Goal: Task Accomplishment & Management: Use online tool/utility

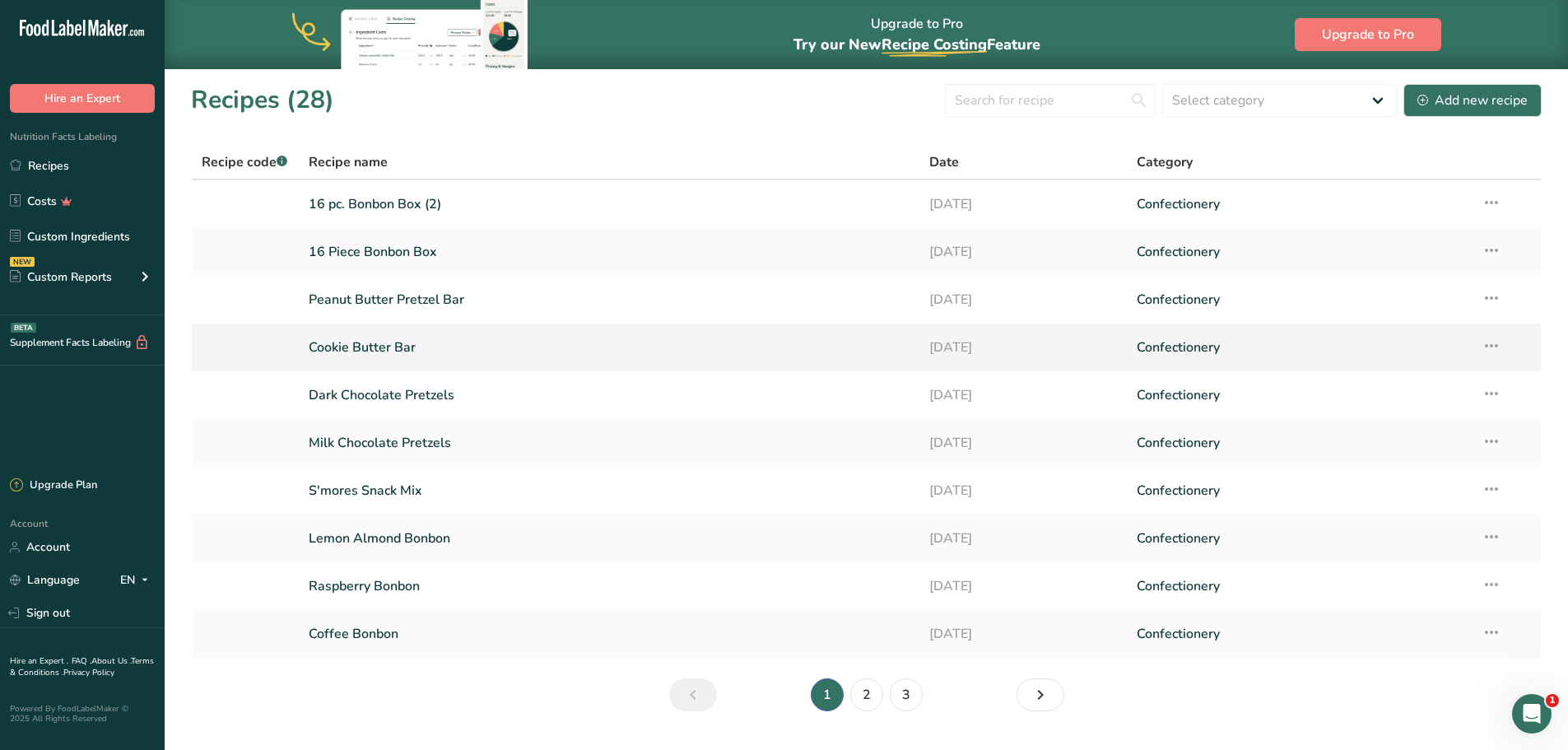
click at [383, 347] on link "Cookie Butter Bar" at bounding box center [609, 347] width 601 height 34
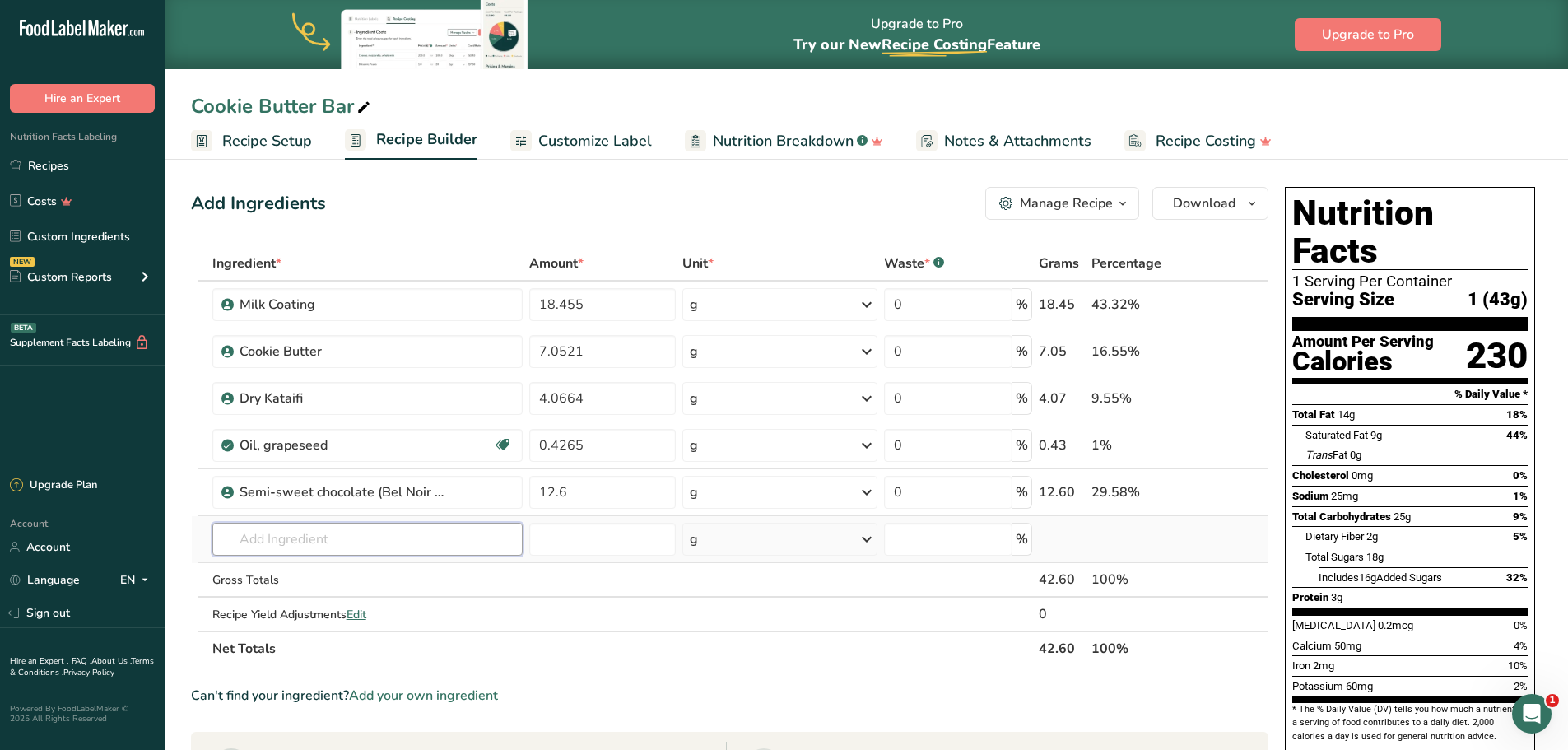
click at [313, 547] on input "text" at bounding box center [367, 539] width 310 height 33
type input "white coa"
click at [279, 571] on p "White Coating" at bounding box center [271, 572] width 90 height 17
type input "White Coating"
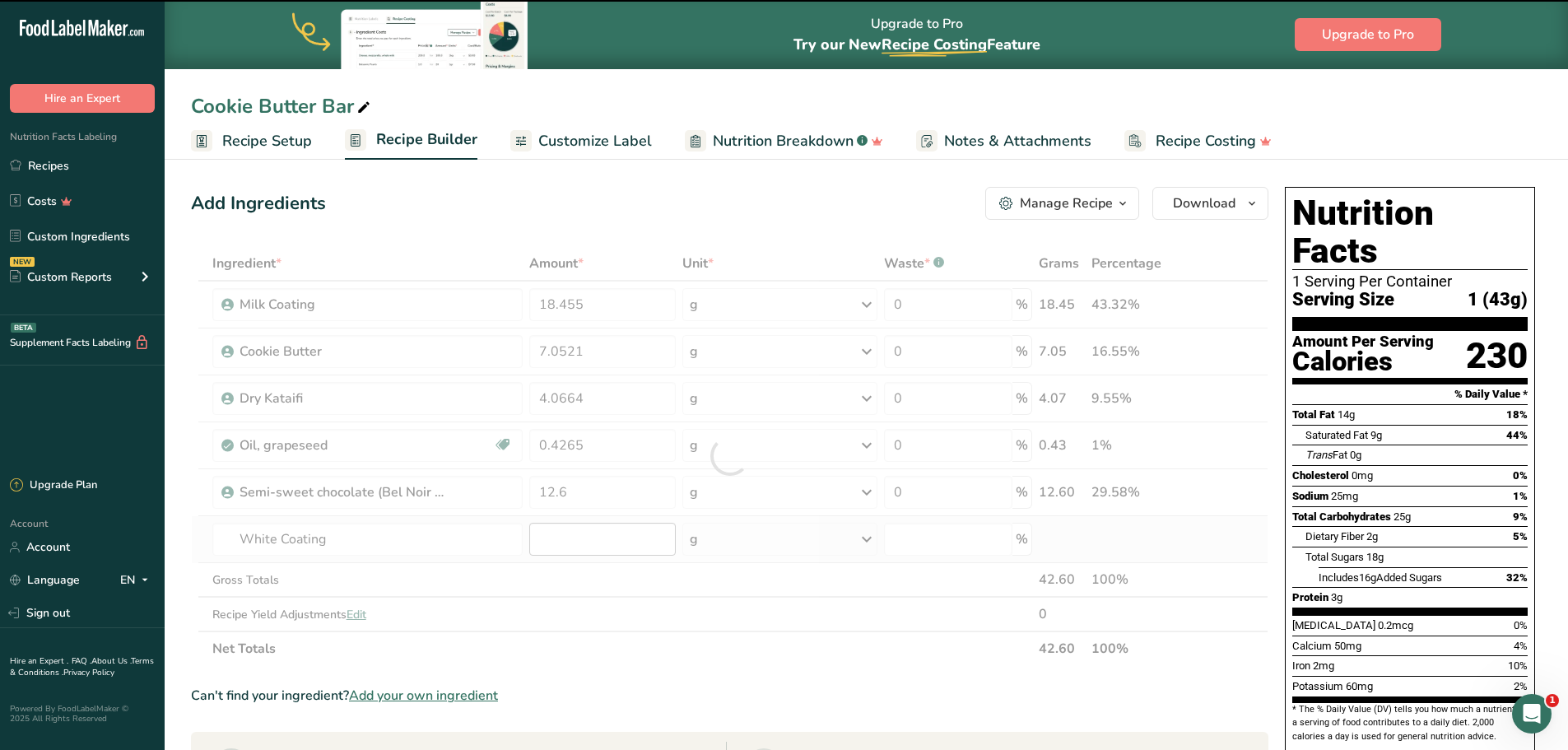
type input "0"
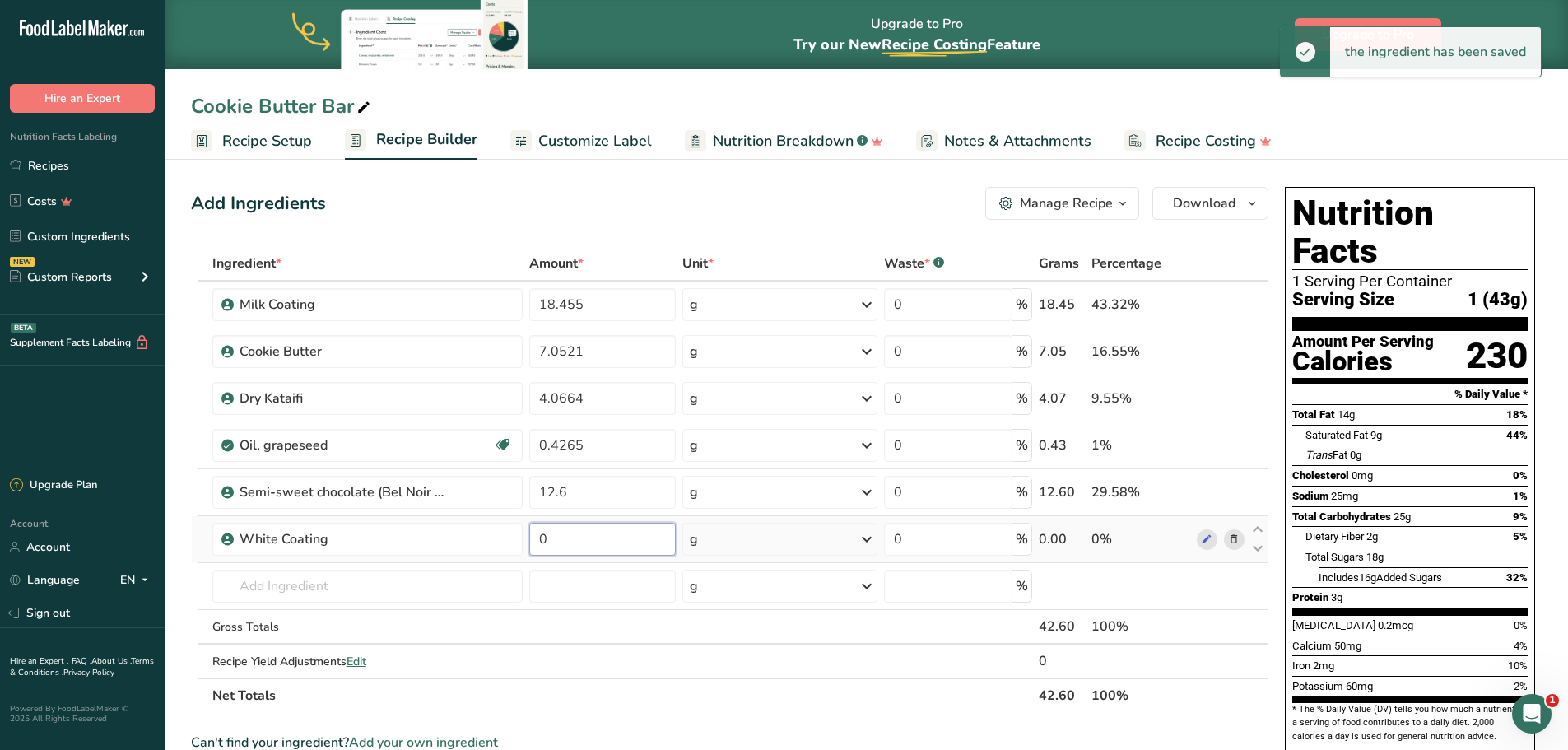
click at [565, 542] on input "0" at bounding box center [602, 539] width 147 height 33
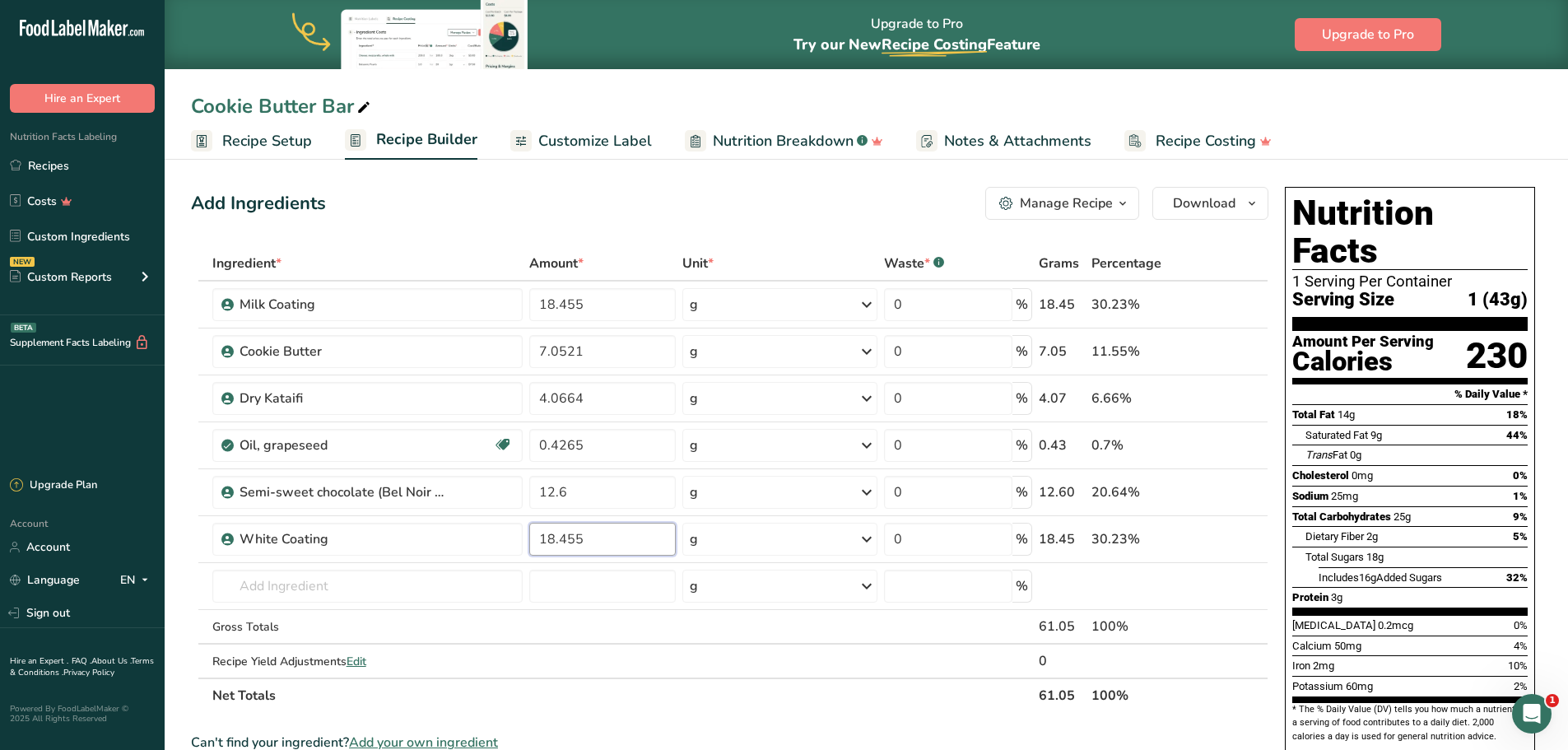
type input "18.455"
click at [659, 705] on div "Ingredient * Amount * Unit * Waste * .a-a{fill:#347362;}.b-a{fill:#fff;} Grams …" at bounding box center [729, 479] width 1077 height 466
click at [281, 589] on input "text" at bounding box center [367, 586] width 310 height 33
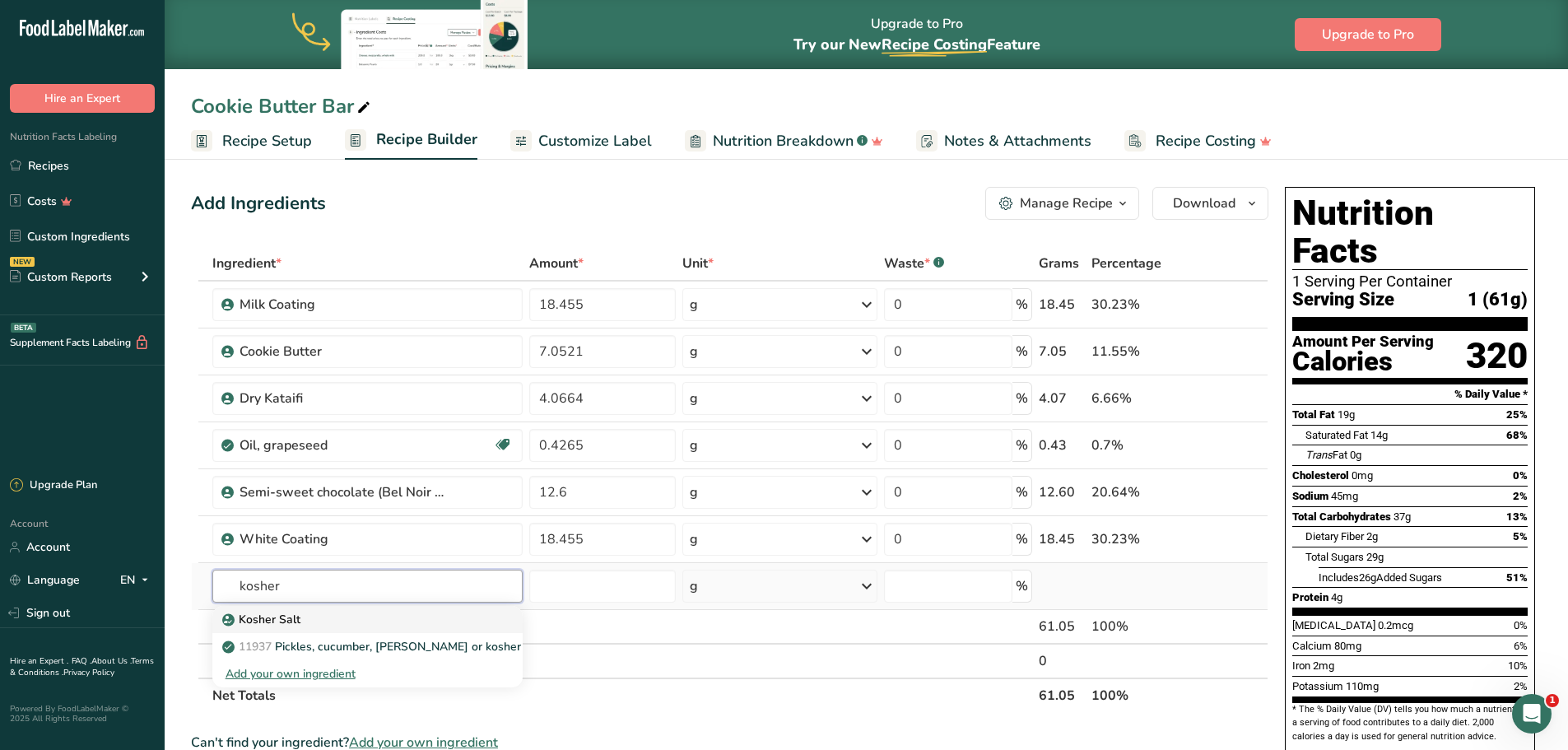
type input "kosher"
click at [277, 617] on p "Kosher Salt" at bounding box center [263, 619] width 75 height 17
type input "Kosher Salt"
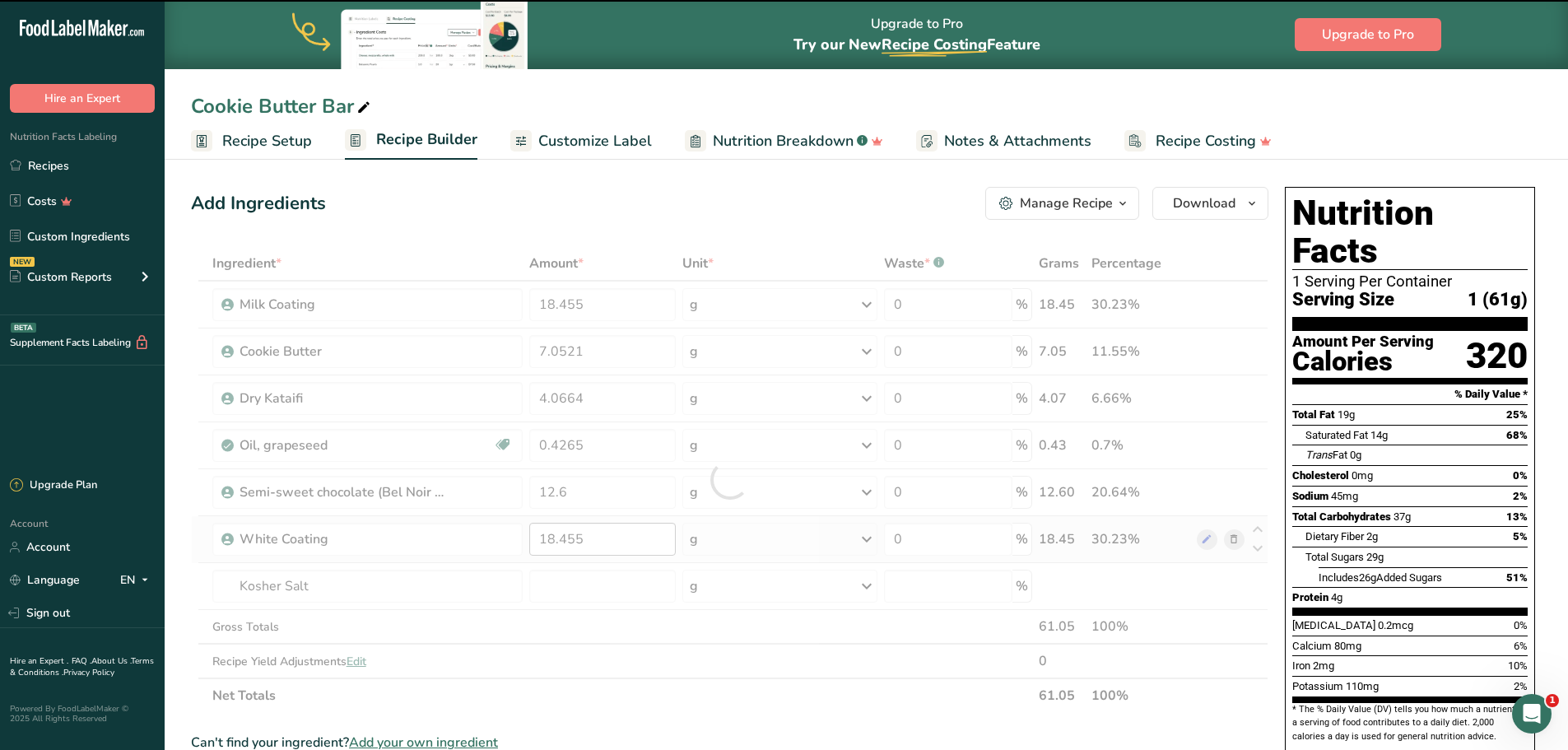
type input "0"
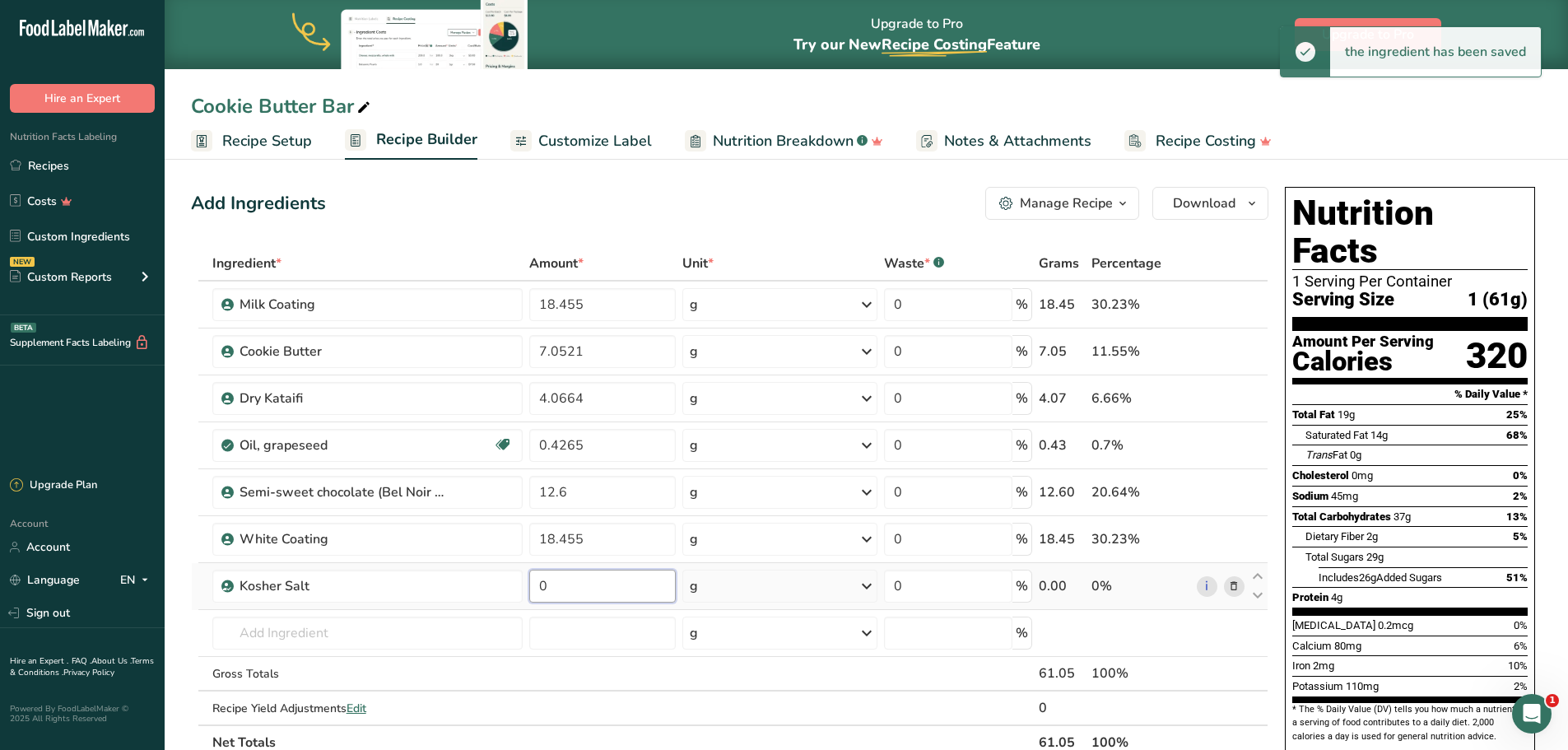
click at [560, 586] on input "0" at bounding box center [602, 586] width 147 height 33
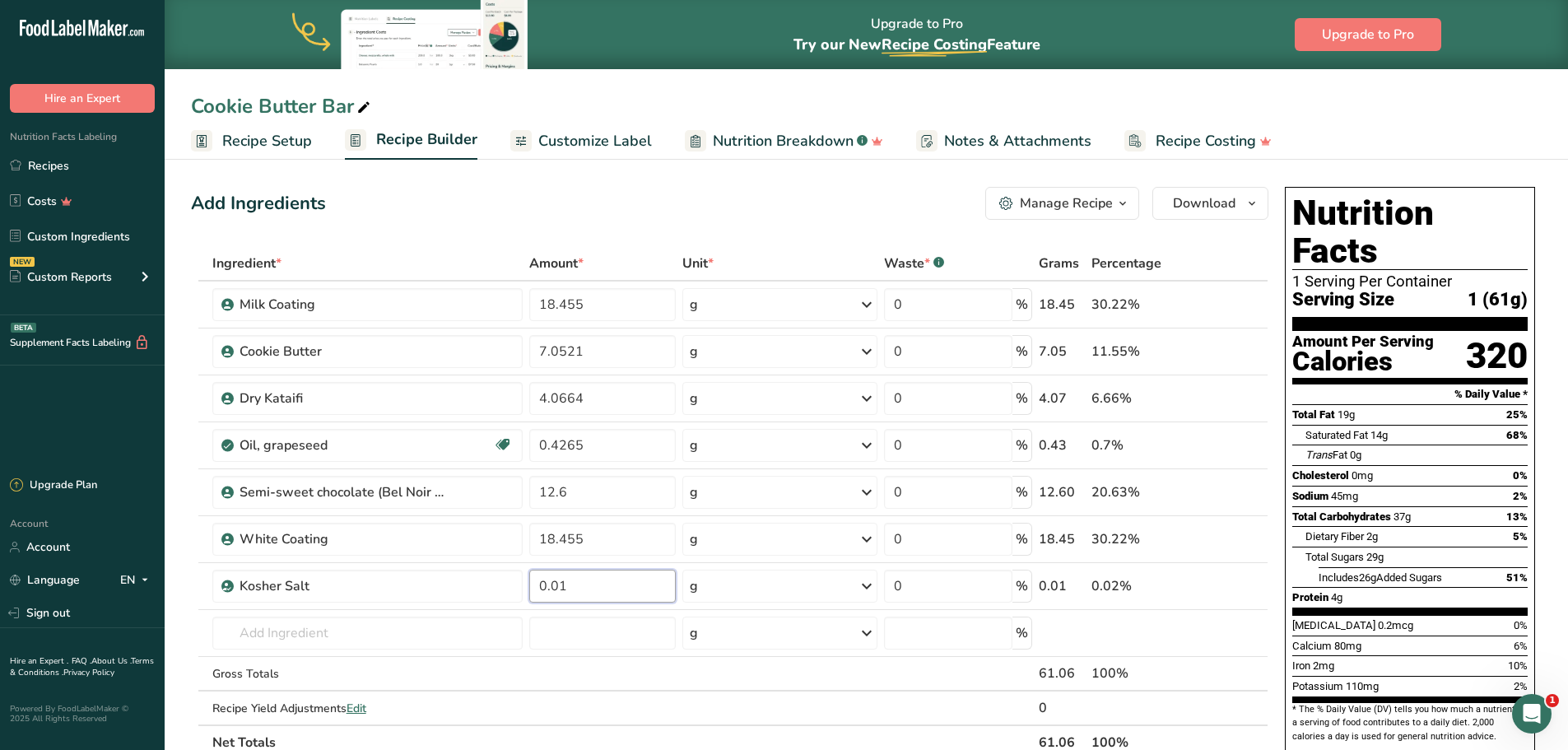
type input "0.01"
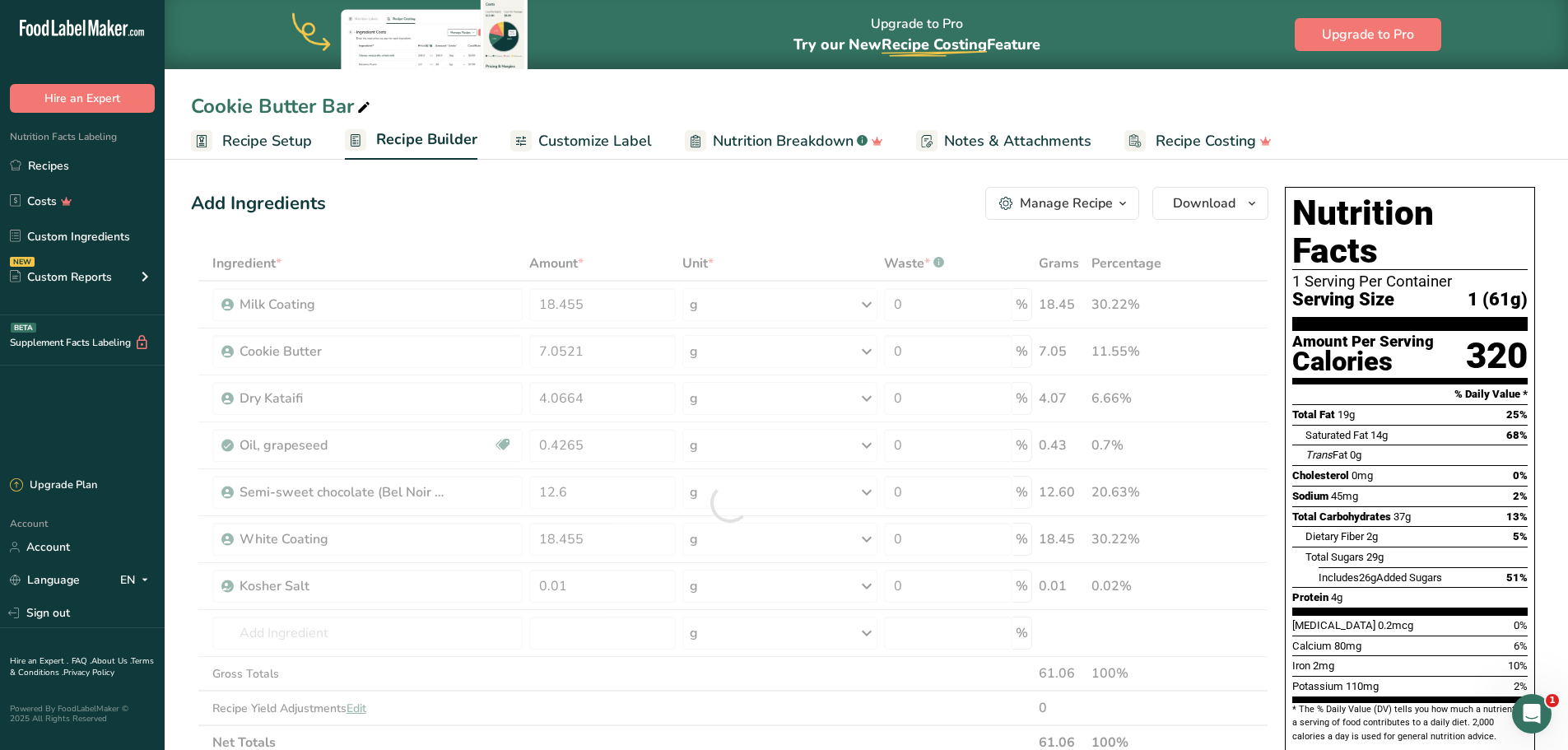
click at [1210, 240] on div "Add Ingredients Manage Recipe Delete Recipe Duplicate Recipe Scale Recipe Save …" at bounding box center [735, 739] width 1088 height 1118
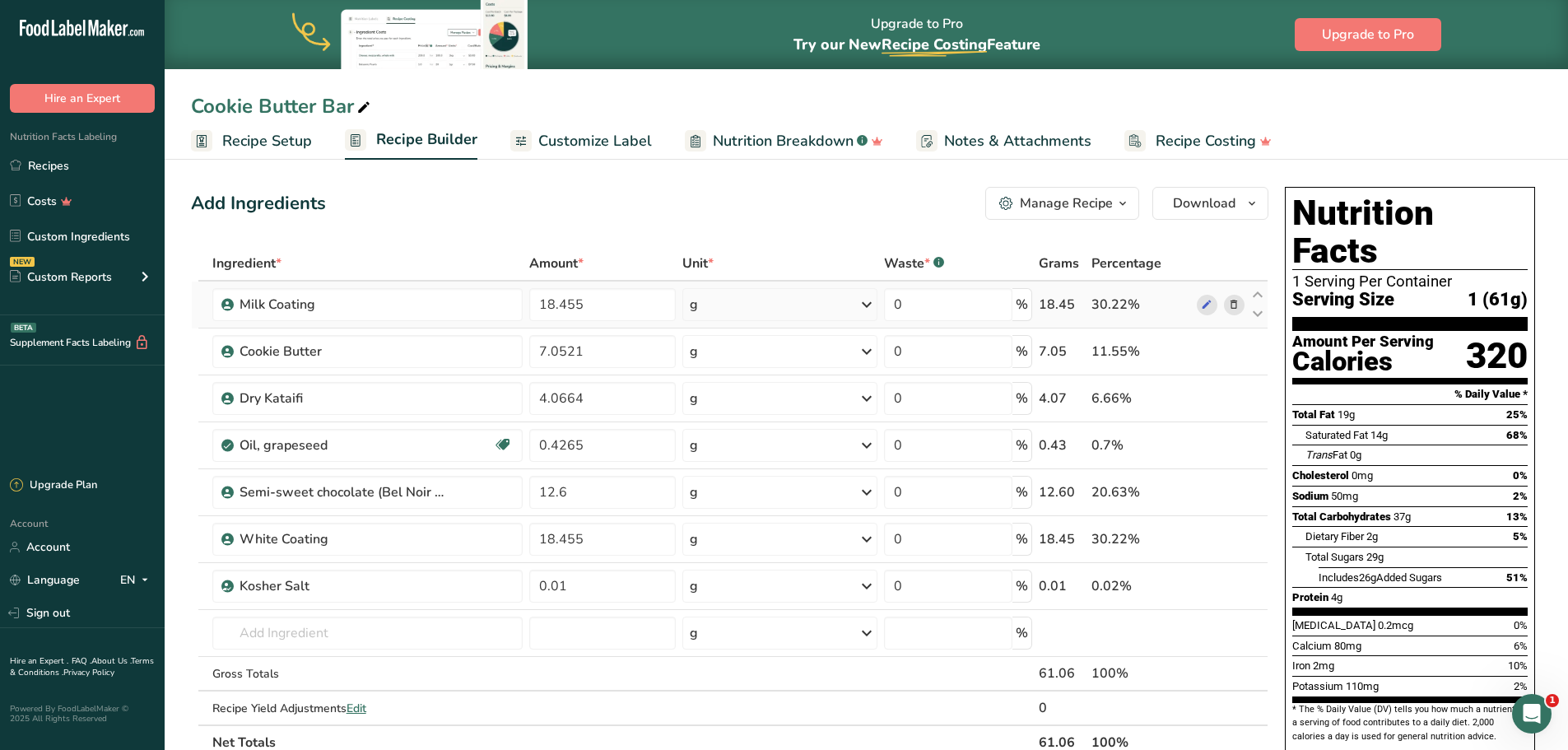
click at [1233, 307] on icon at bounding box center [1233, 305] width 11 height 17
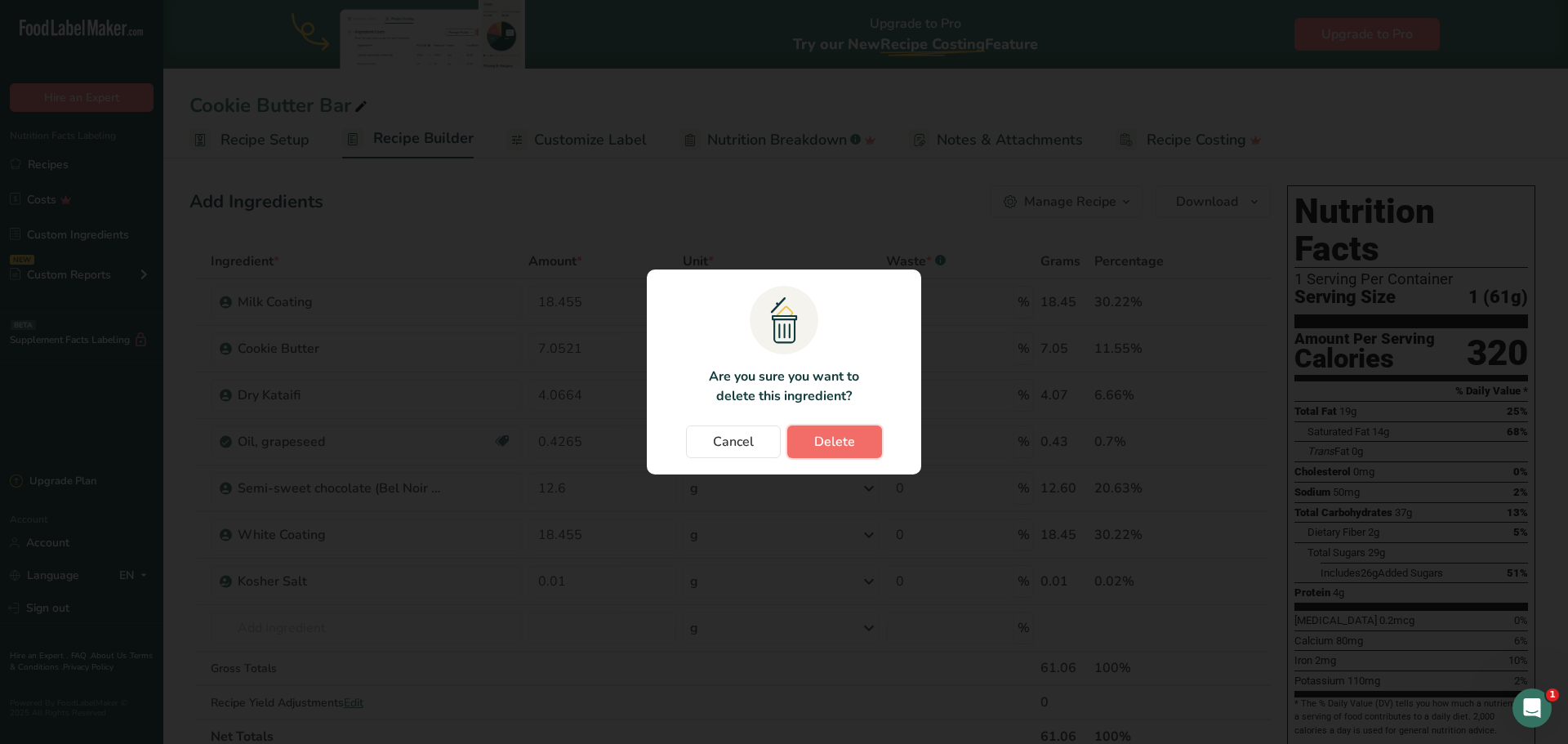
click at [818, 440] on span "Delete" at bounding box center [834, 441] width 41 height 20
type input "7.0521"
type input "4.0664"
type input "0.4265"
type input "12.6"
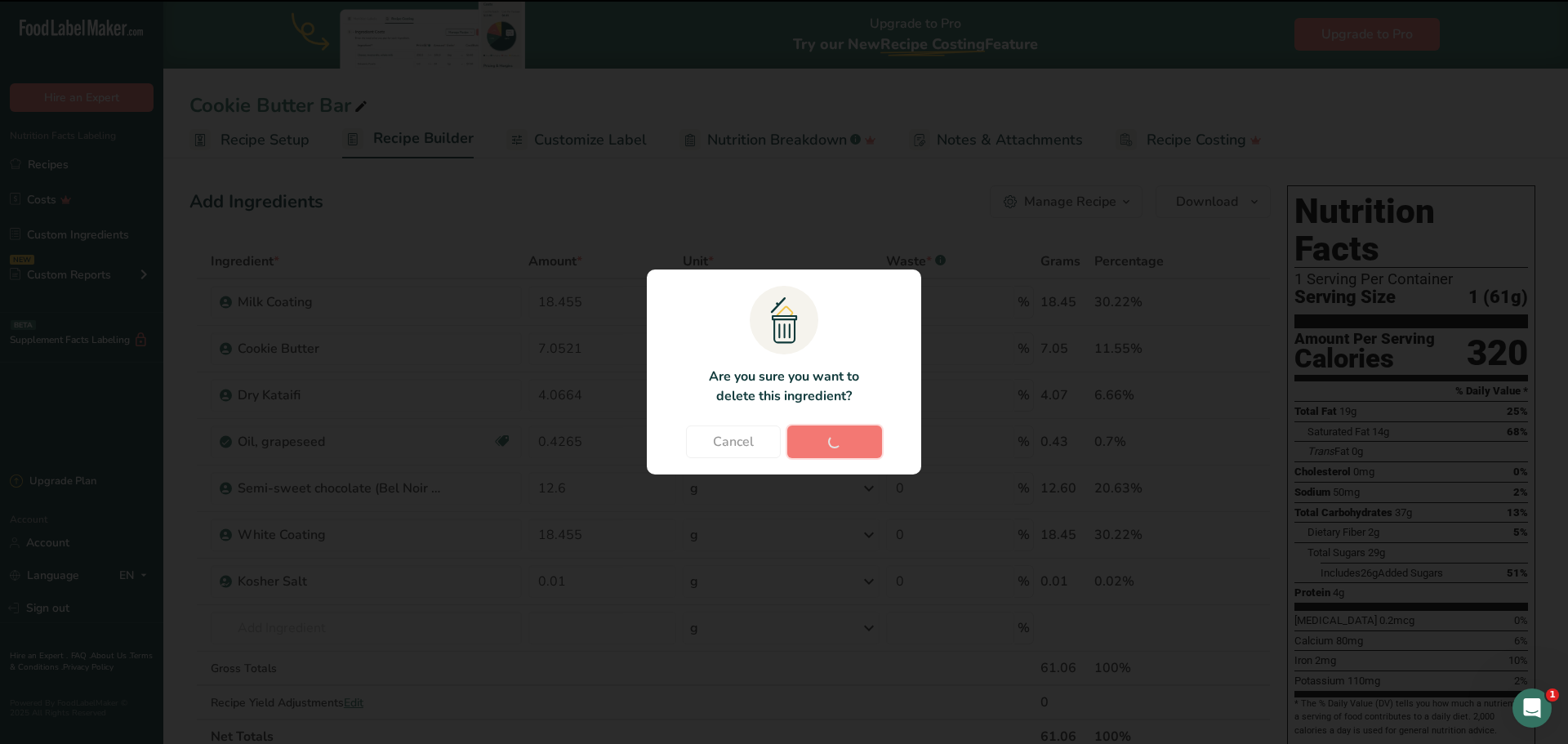
type input "18.455"
type input "0.01"
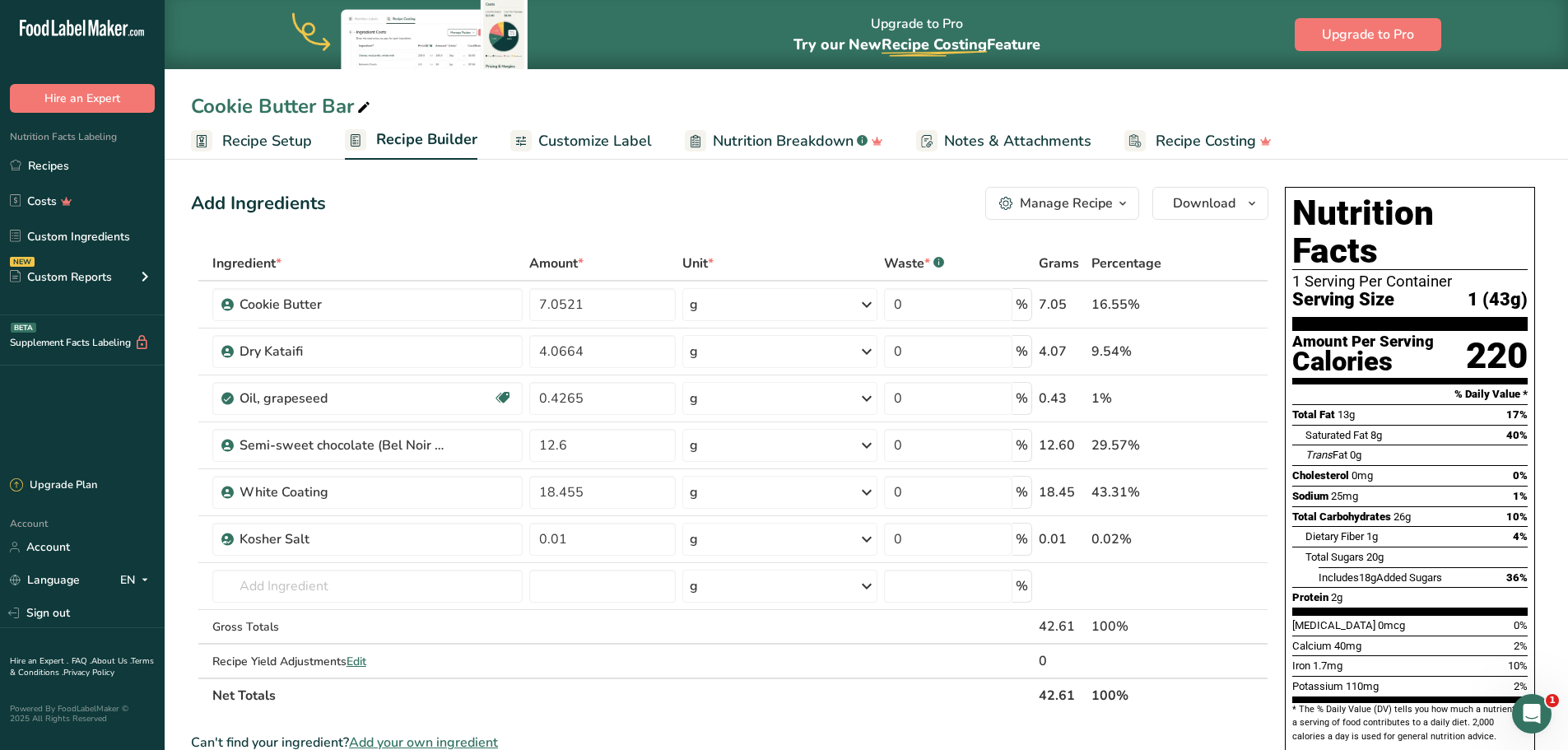
click at [661, 201] on div "Add Ingredients Manage Recipe Delete Recipe Duplicate Recipe Scale Recipe Save …" at bounding box center [729, 203] width 1077 height 33
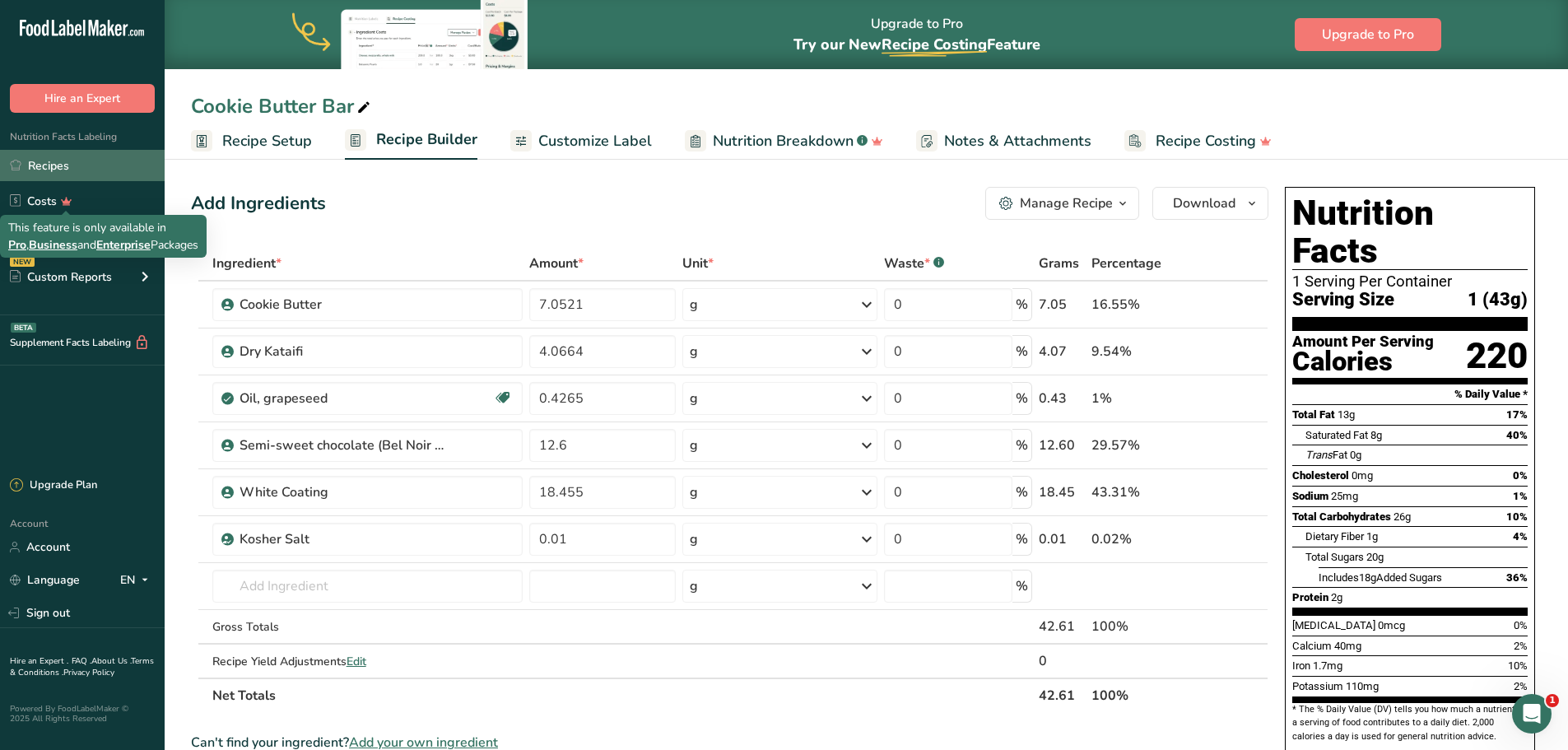
click at [66, 174] on link "Recipes" at bounding box center [82, 165] width 165 height 31
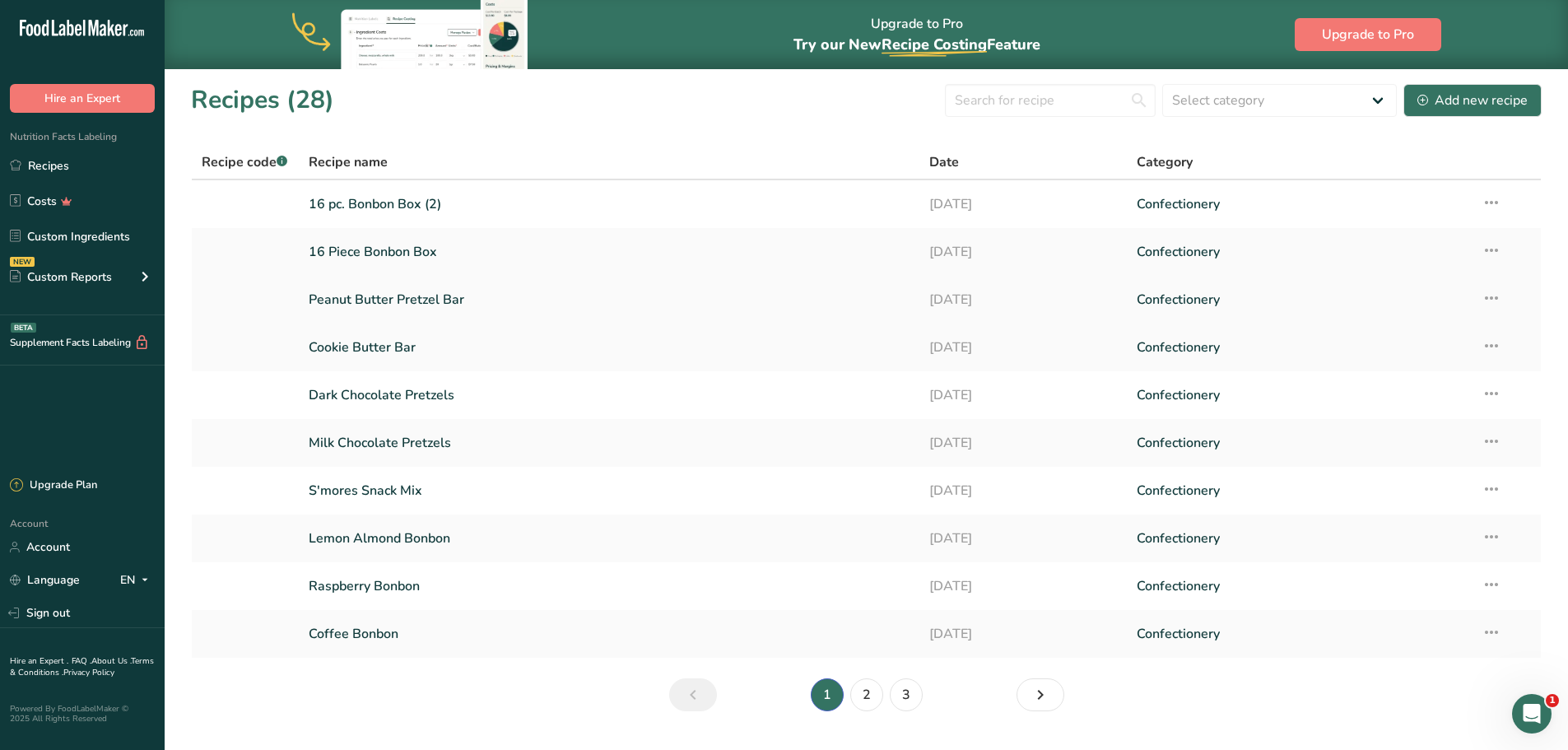
click at [375, 303] on link "Peanut Butter Pretzel Bar" at bounding box center [609, 300] width 601 height 34
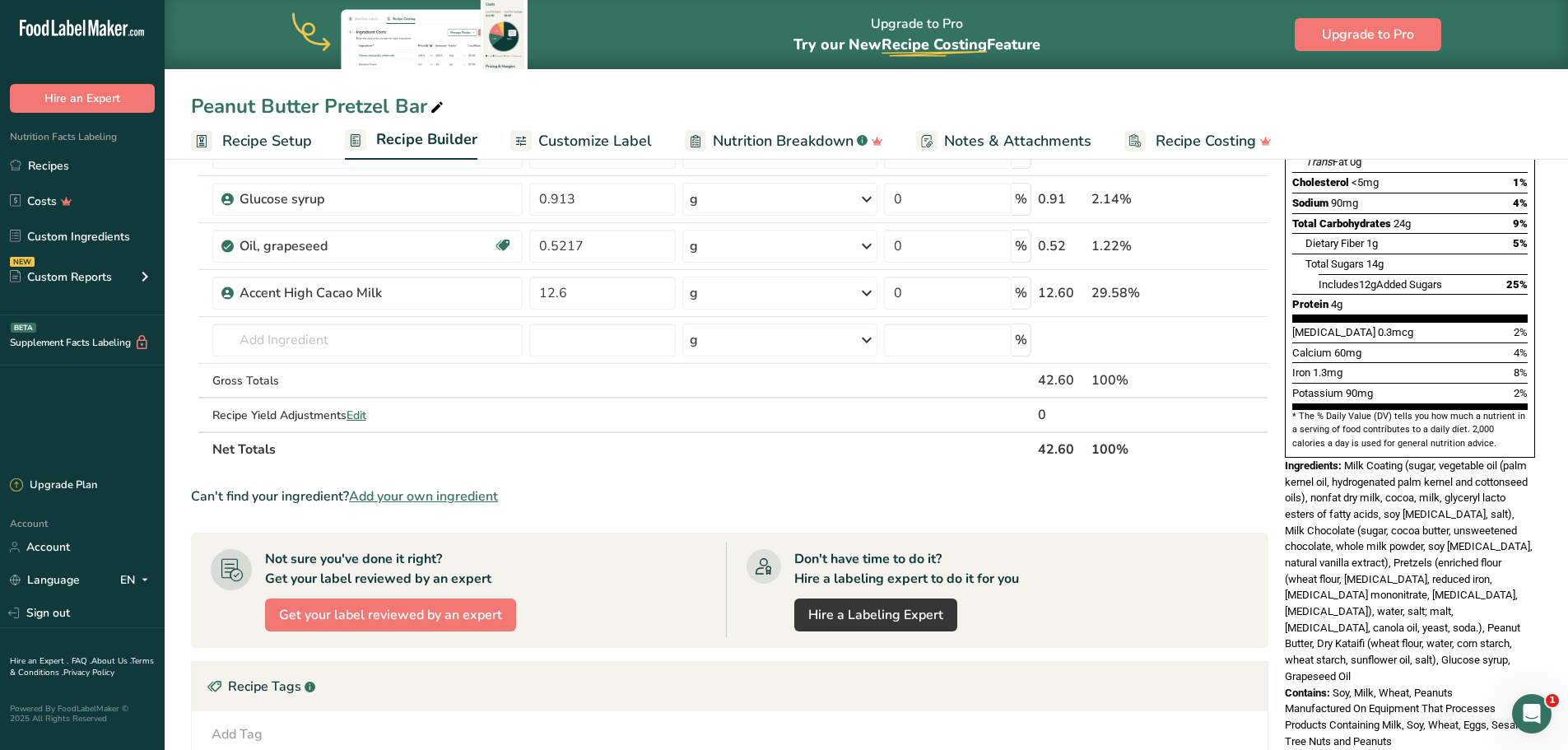
scroll to position [329, 0]
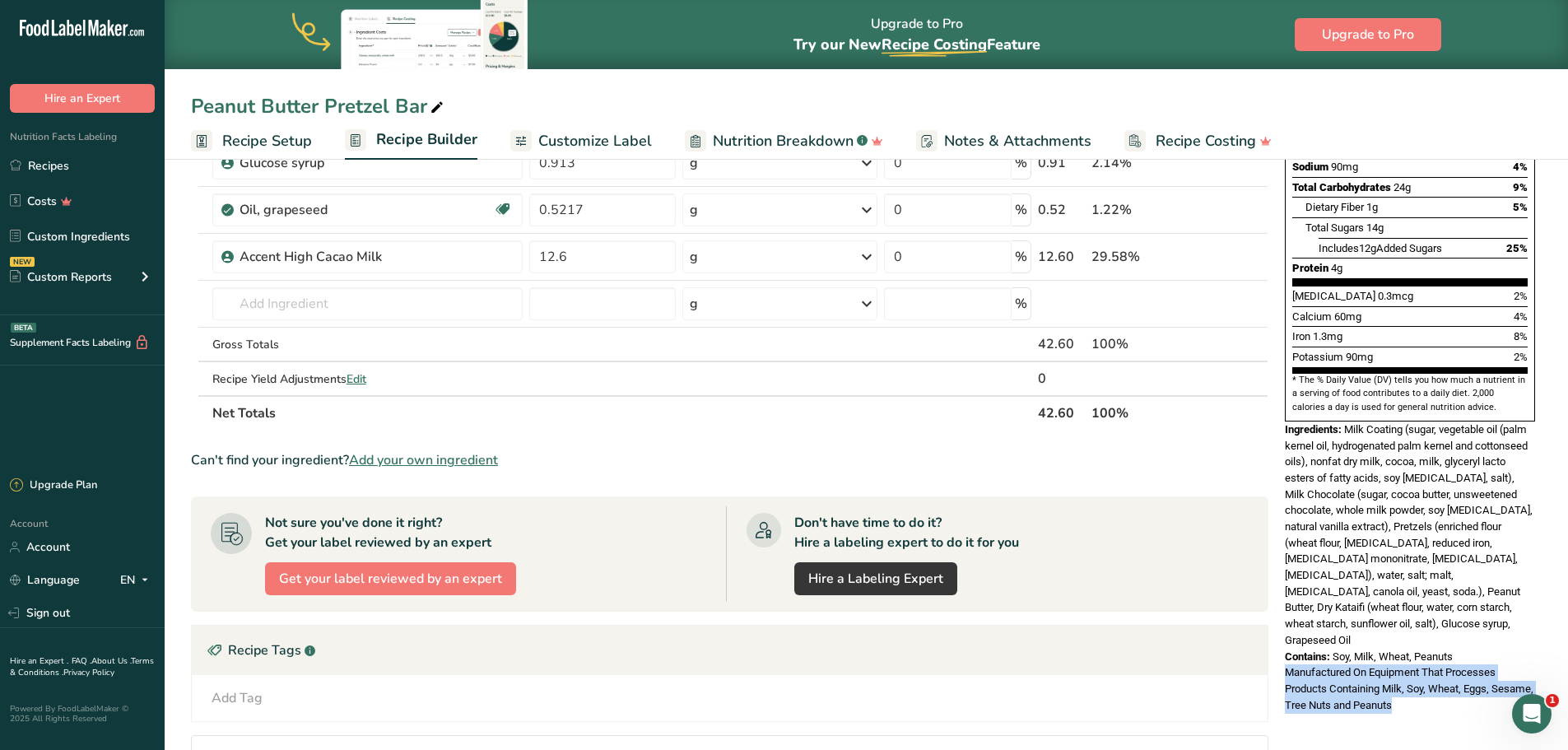
drag, startPoint x: 1447, startPoint y: 637, endPoint x: 1279, endPoint y: 606, distance: 170.8
click at [1279, 606] on div "Nutrition Facts 1 Serving Per Container Serving Size 1 (43g) Amount Per Serving…" at bounding box center [1410, 285] width 264 height 869
copy span "Manufactured On Equipment That Processes Products Containing Milk, Soy, Wheat, …"
click at [30, 163] on link "Recipes" at bounding box center [82, 165] width 165 height 31
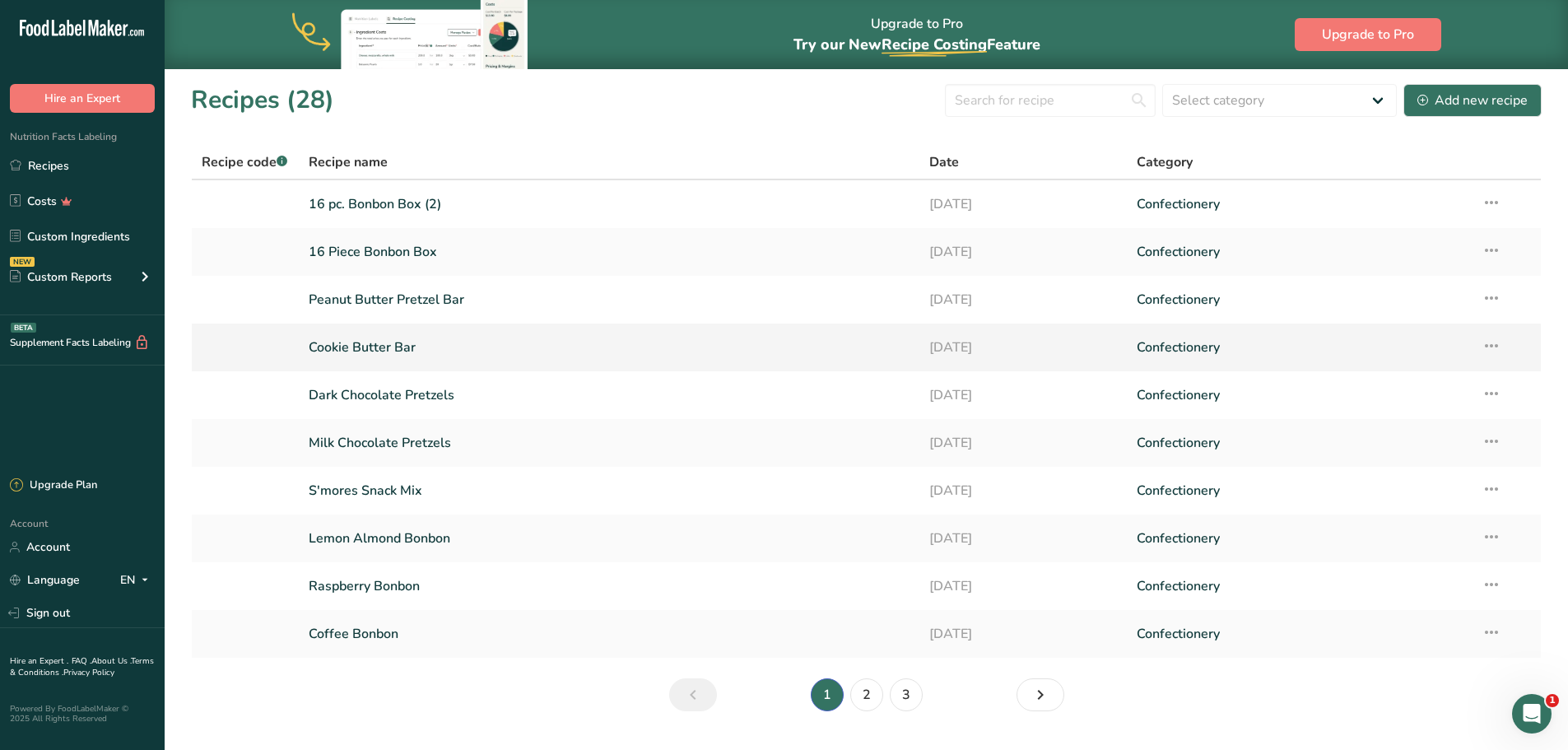
click at [391, 349] on link "Cookie Butter Bar" at bounding box center [609, 347] width 601 height 34
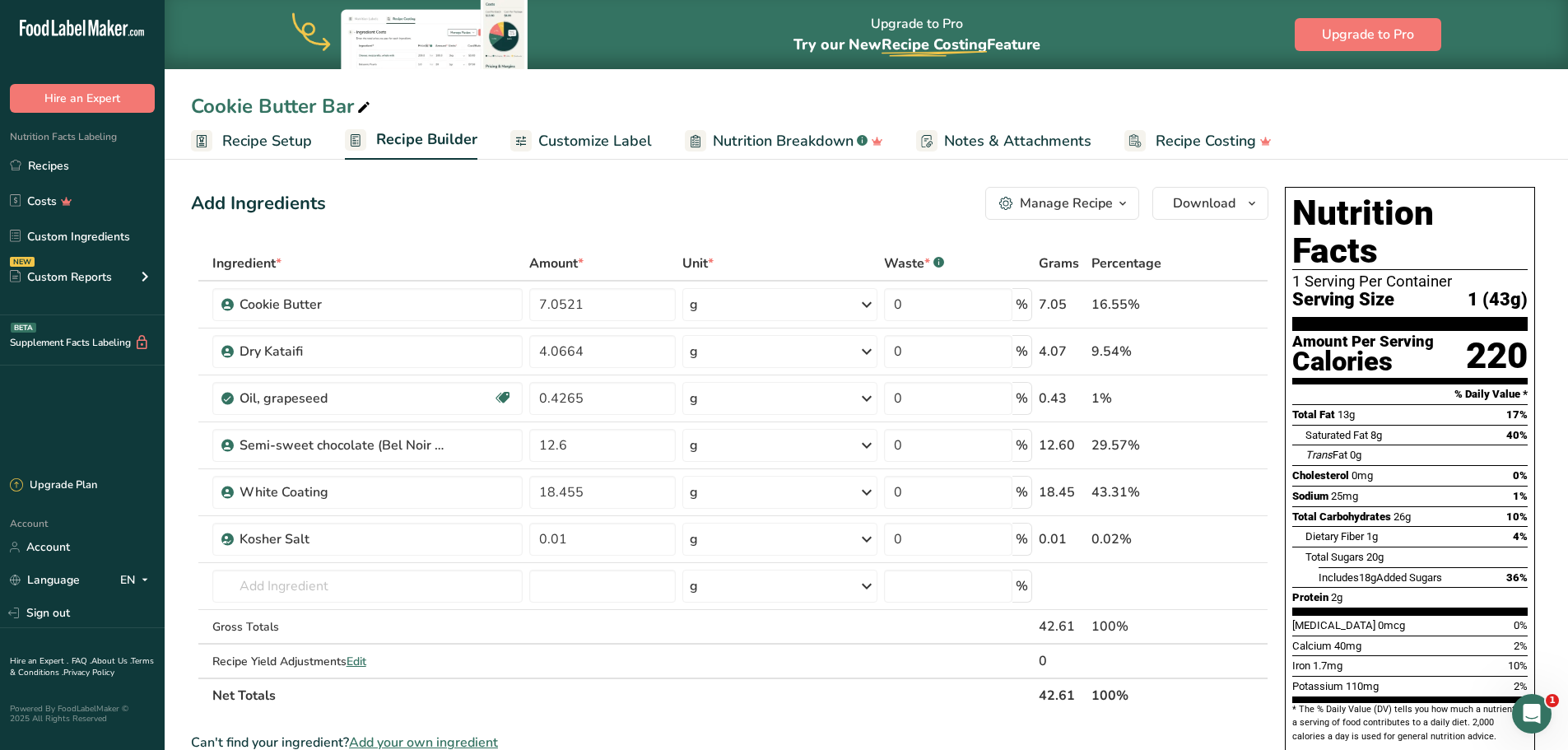
click at [574, 145] on span "Customize Label" at bounding box center [595, 141] width 113 height 22
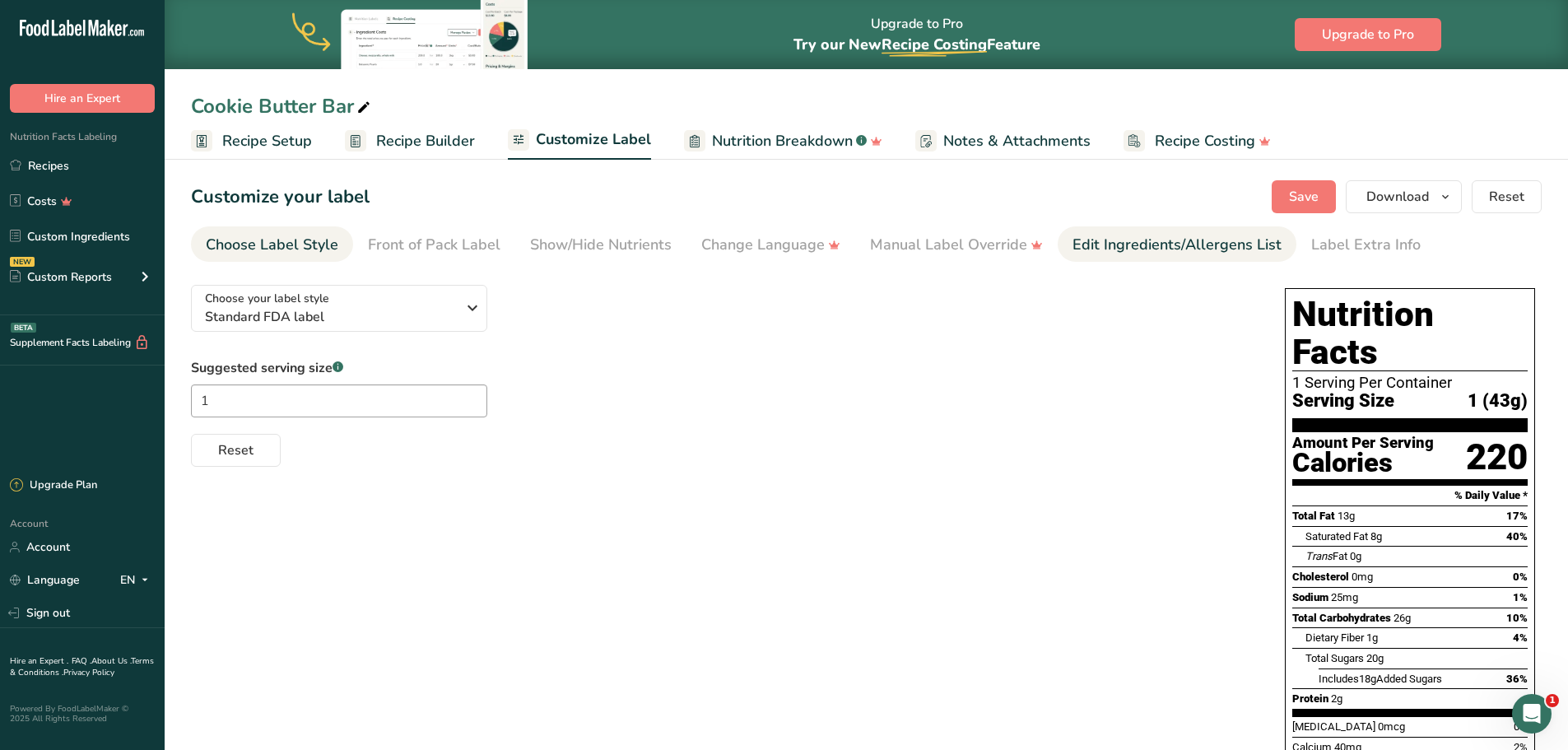
click at [1115, 247] on div "Edit Ingredients/Allergens List" at bounding box center [1176, 245] width 209 height 22
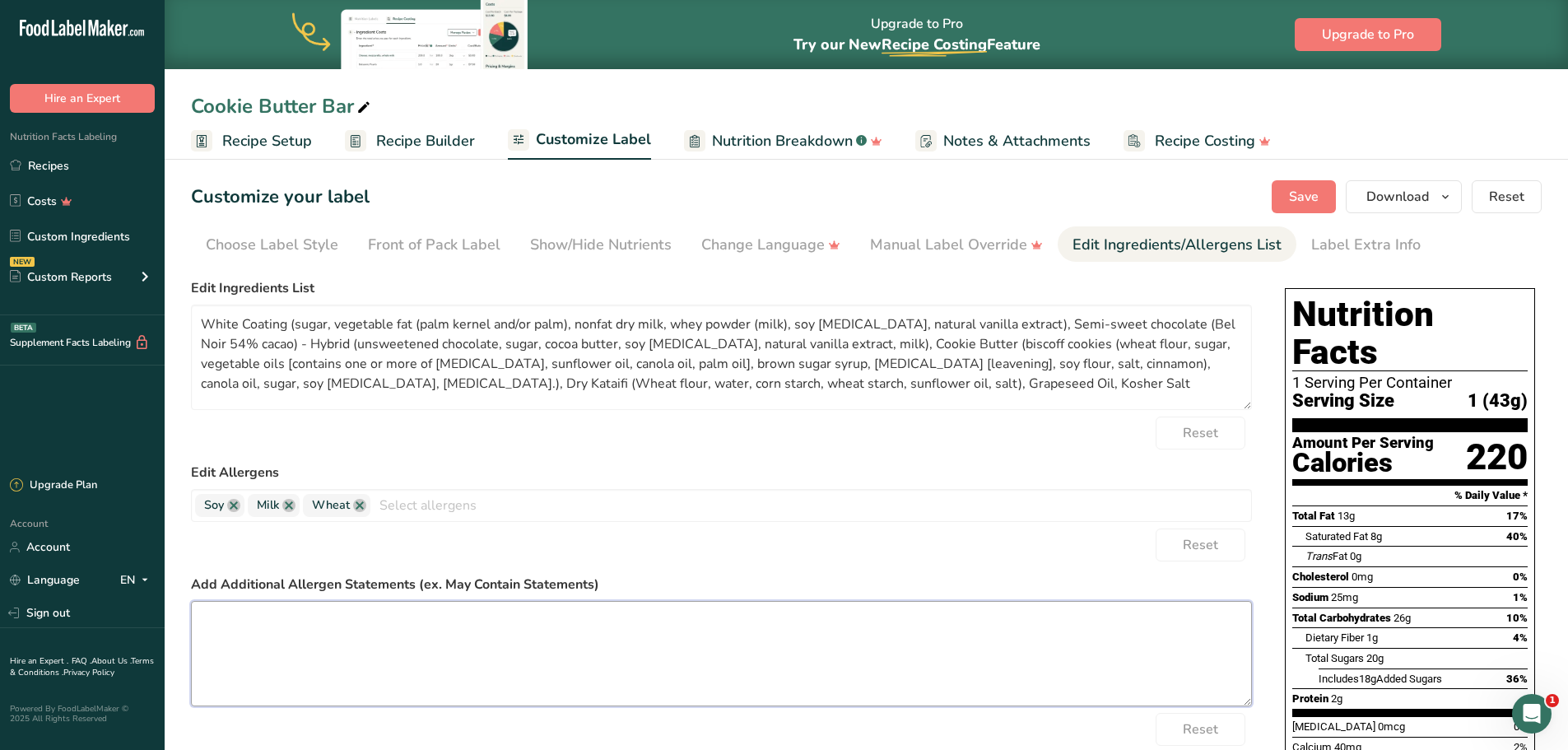
paste textarea "Manufactured On Equipment That Processes Products Containing Milk, Soy, Wheat, …"
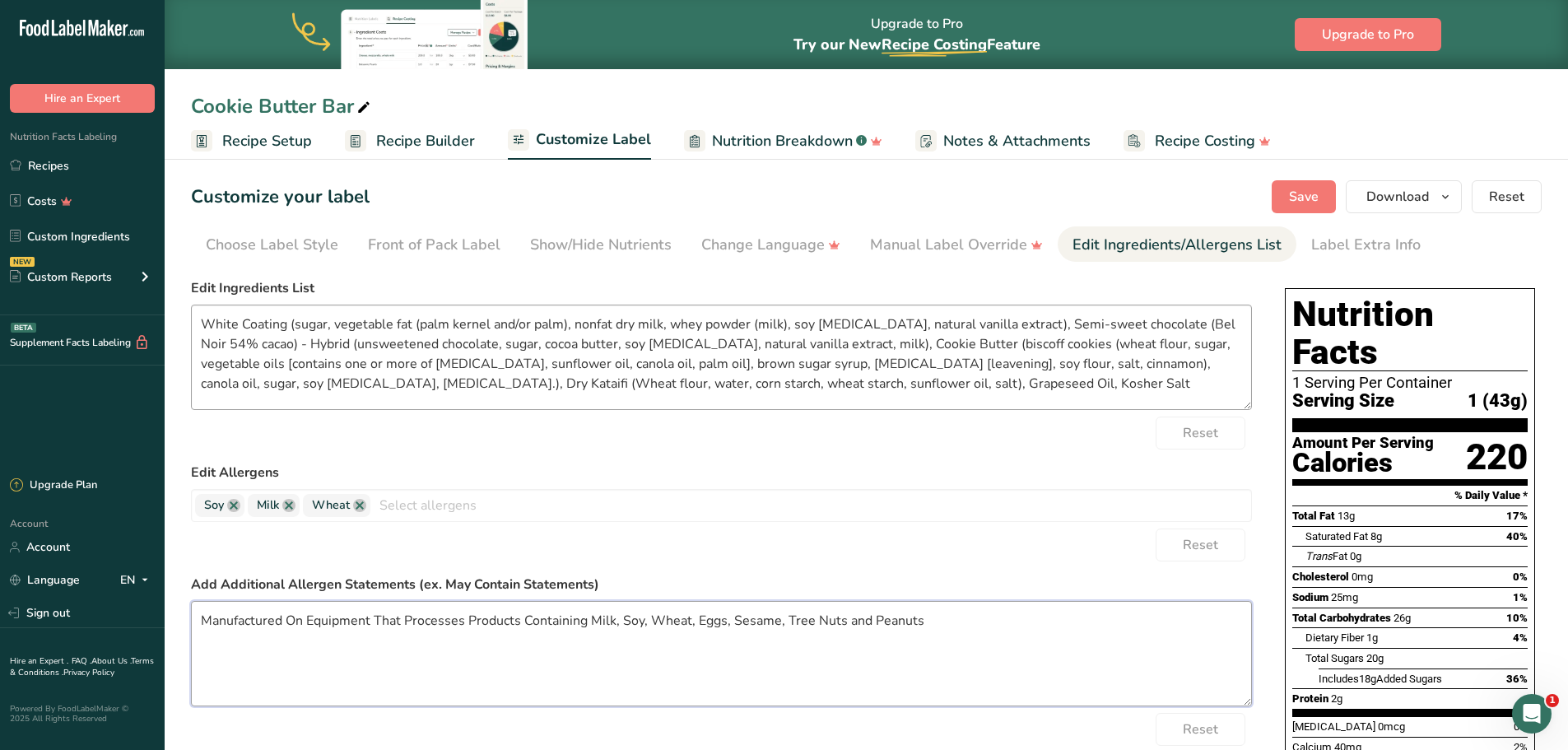
type textarea "Manufactured On Equipment That Processes Products Containing Milk, Soy, Wheat, …"
click at [784, 326] on textarea "White Coating (sugar, vegetable fat (palm kernel and/or palm), nonfat dry milk,…" at bounding box center [721, 357] width 1061 height 106
drag, startPoint x: 885, startPoint y: 344, endPoint x: 894, endPoint y: 347, distance: 9.5
click at [886, 344] on textarea "White Coating (sugar, vegetable fat (palm kernel and/or palm), nonfat dry milk,…" at bounding box center [721, 357] width 1061 height 106
click at [1013, 324] on textarea "White Coating (sugar, vegetable fat (palm kernel and/or palm), nonfat dry milk,…" at bounding box center [721, 357] width 1061 height 106
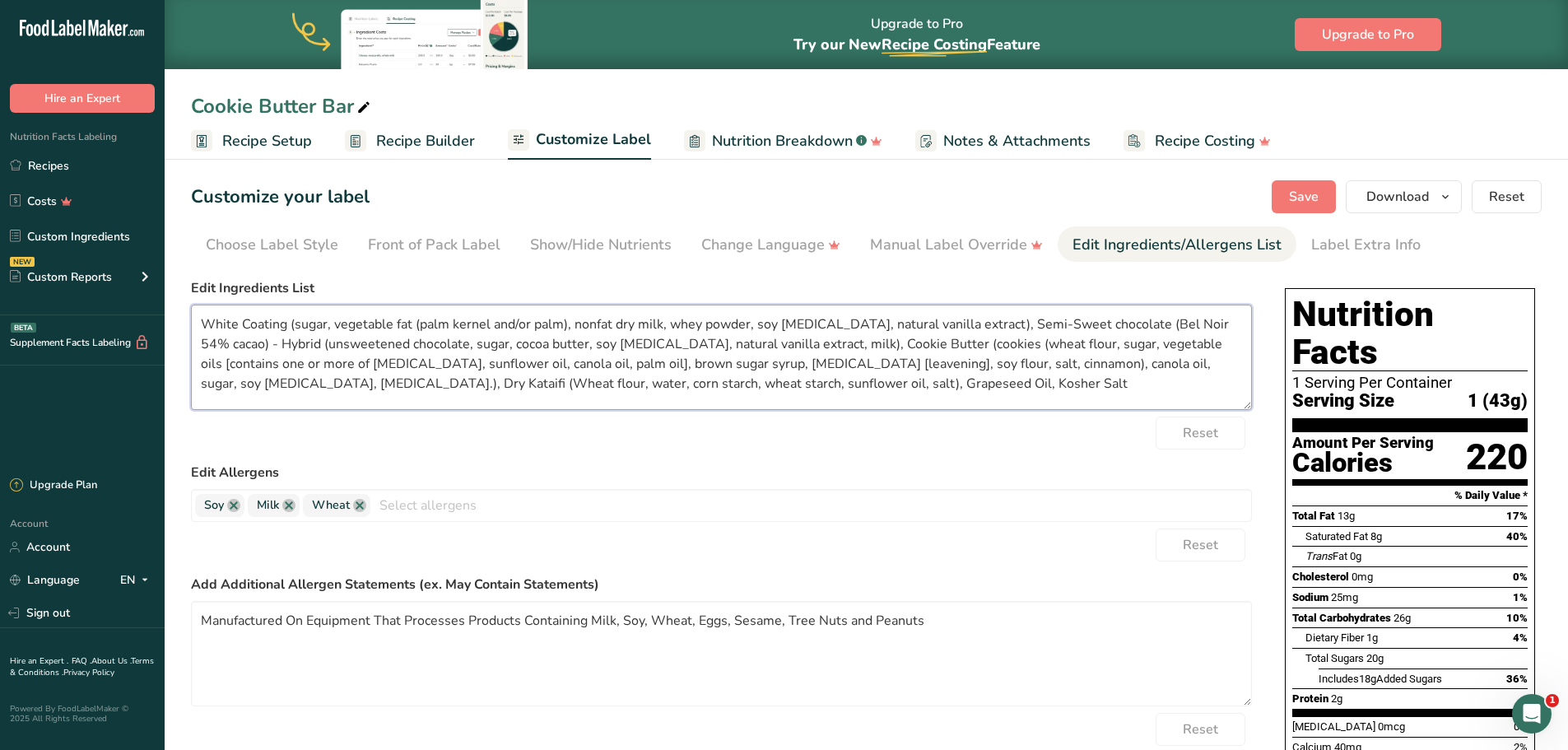
click at [1230, 324] on textarea "White Coating (sugar, vegetable fat (palm kernel and/or palm), nonfat dry milk,…" at bounding box center [721, 357] width 1061 height 106
click at [976, 455] on form "Edit Ingredients List White Coating (sugar, vegetable fat (palm kernel and/or p…" at bounding box center [721, 546] width 1061 height 536
click at [1192, 366] on textarea "White Coating (sugar, vegetable fat (palm kernel and/or palm), nonfat dry milk,…" at bounding box center [721, 357] width 1061 height 106
type textarea "White Coating (sugar, vegetable fat (palm kernel and/or palm), nonfat dry milk,…"
click at [723, 439] on div "Reset" at bounding box center [721, 433] width 1061 height 33
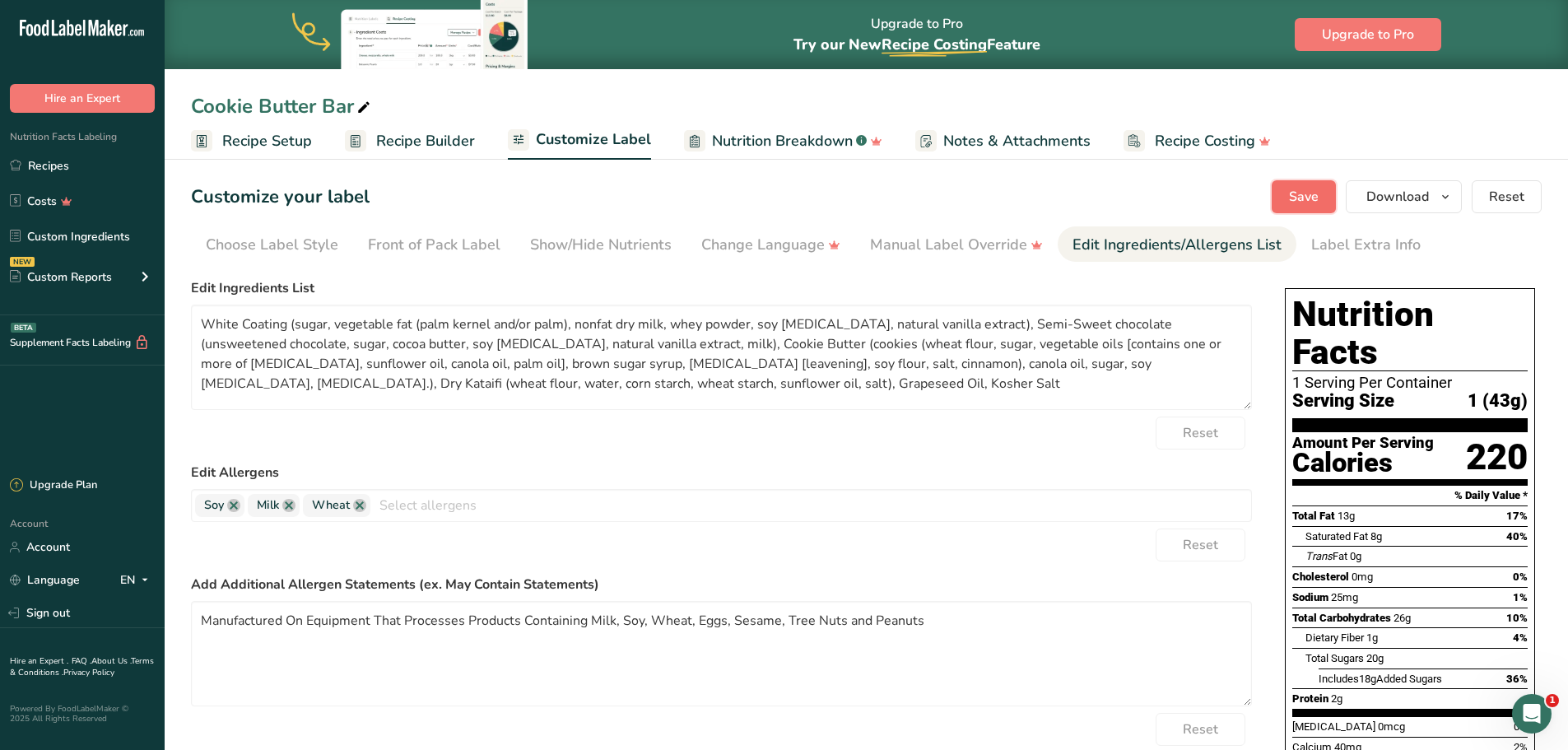
click at [1309, 199] on span "Save" at bounding box center [1303, 196] width 29 height 20
click at [1451, 204] on icon "button" at bounding box center [1445, 197] width 13 height 21
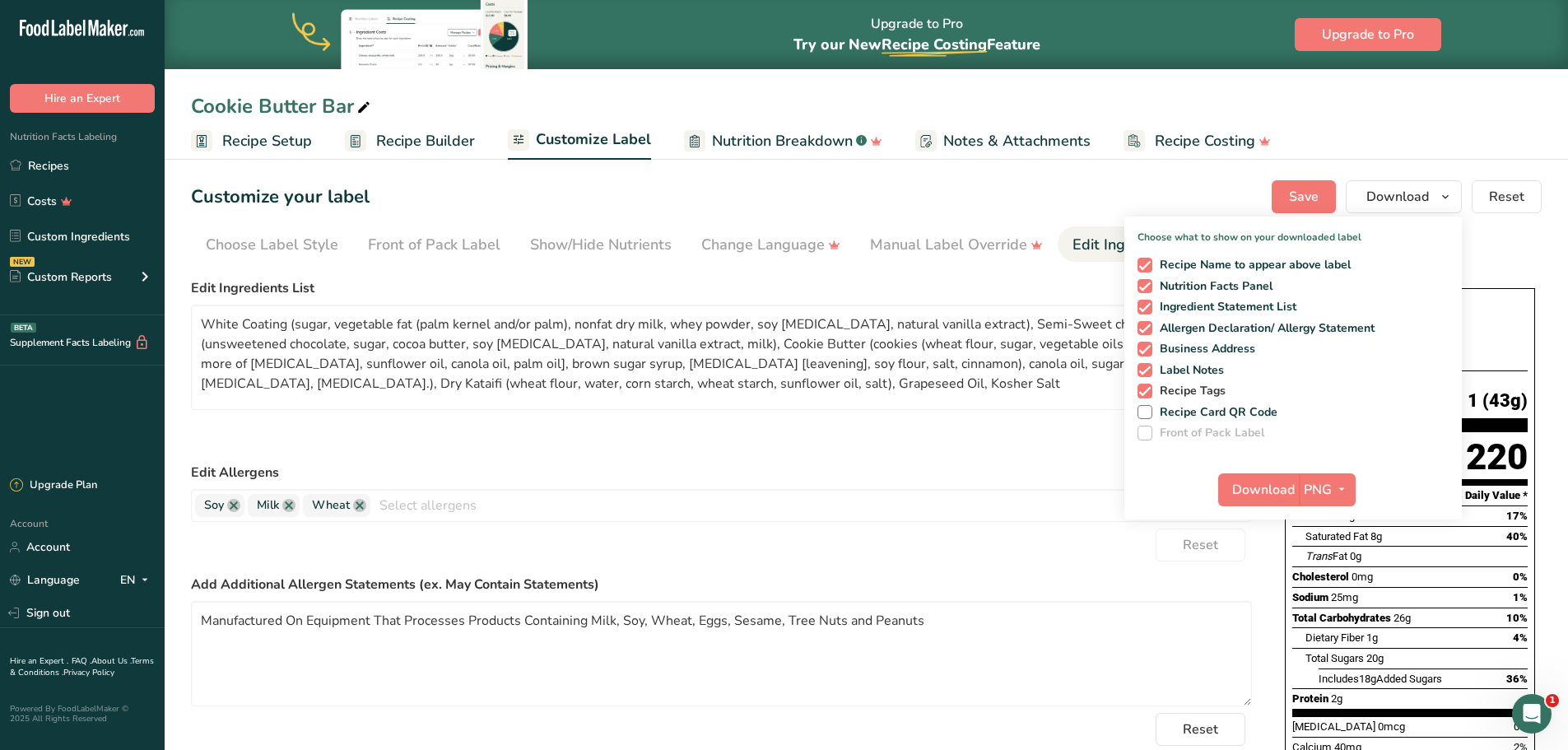
click at [1150, 390] on span at bounding box center [1144, 390] width 15 height 15
click at [1149, 390] on input "Recipe Tags" at bounding box center [1143, 390] width 10 height 10
checkbox input "false"
click at [1150, 370] on span at bounding box center [1144, 370] width 15 height 15
click at [1149, 370] on input "Label Notes" at bounding box center [1143, 369] width 10 height 10
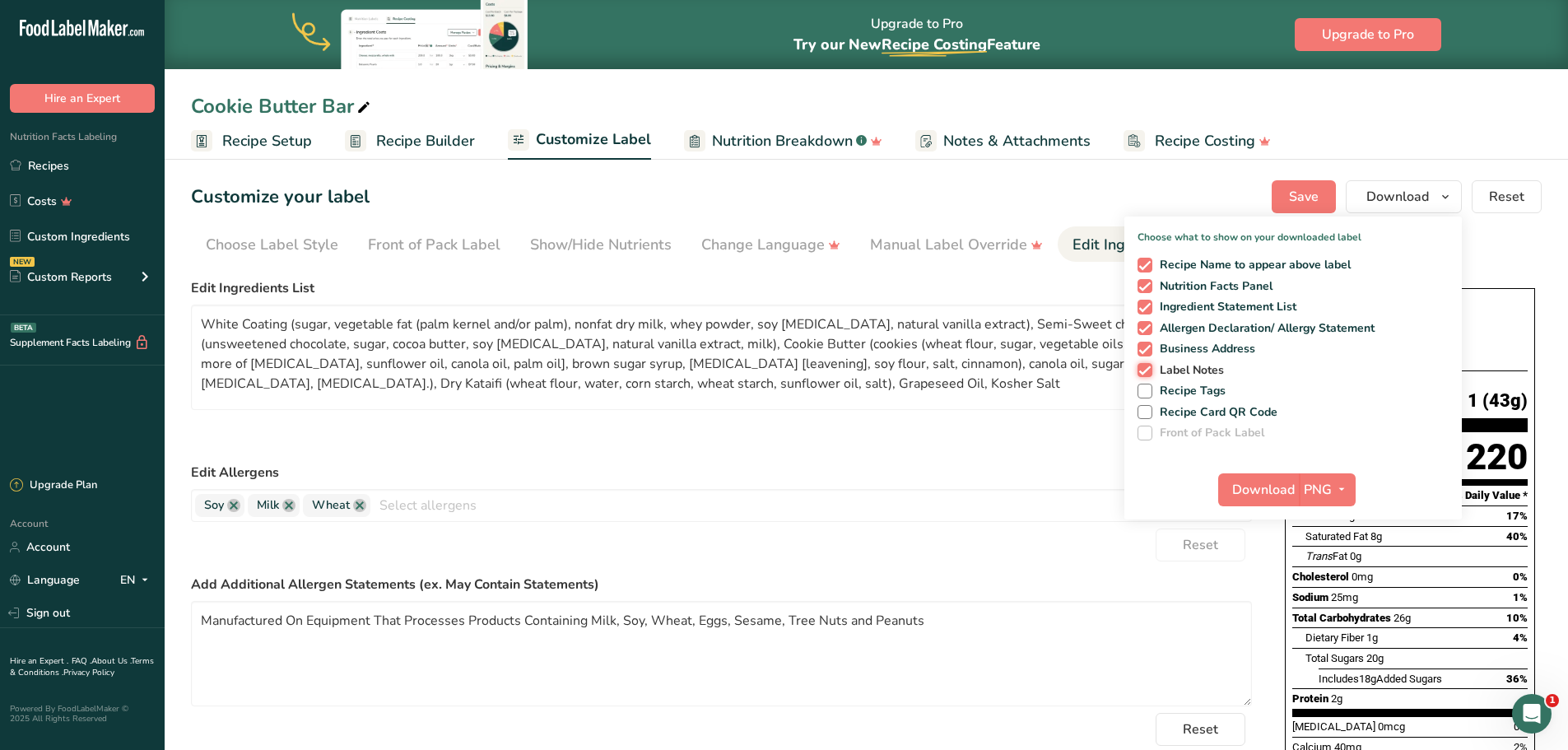
checkbox input "false"
click at [1144, 353] on span at bounding box center [1144, 349] width 15 height 15
click at [1144, 353] on input "Business Address" at bounding box center [1143, 349] width 10 height 10
checkbox input "false"
click at [308, 110] on div "Cookie Butter Bar" at bounding box center [282, 106] width 183 height 29
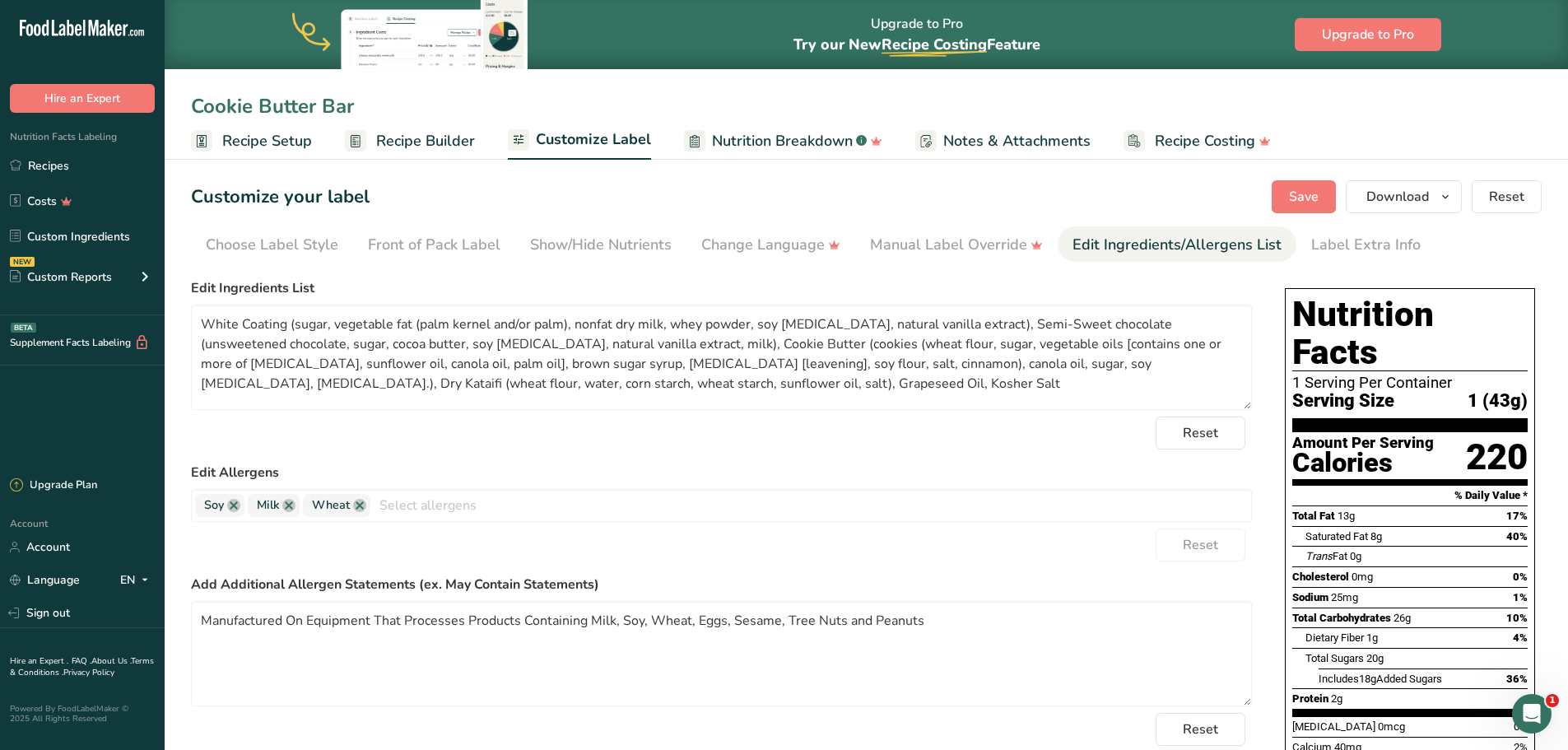
click at [320, 106] on input "Cookie Butter Bar" at bounding box center [866, 106] width 1351 height 29
type input "Cookie Butter Crunch Bar"
click at [1307, 202] on span "Save" at bounding box center [1303, 196] width 29 height 20
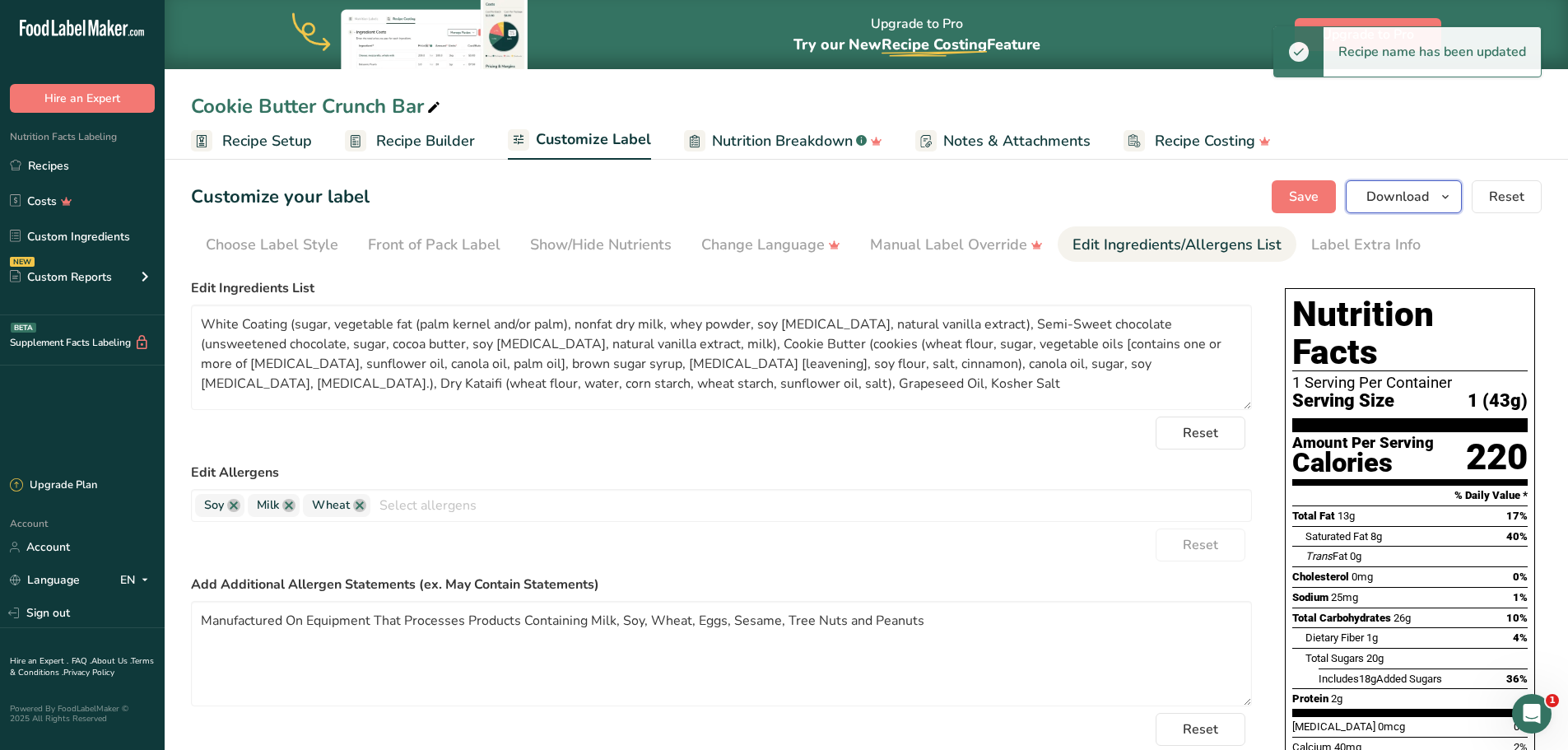
click at [1444, 202] on icon "button" at bounding box center [1445, 197] width 13 height 21
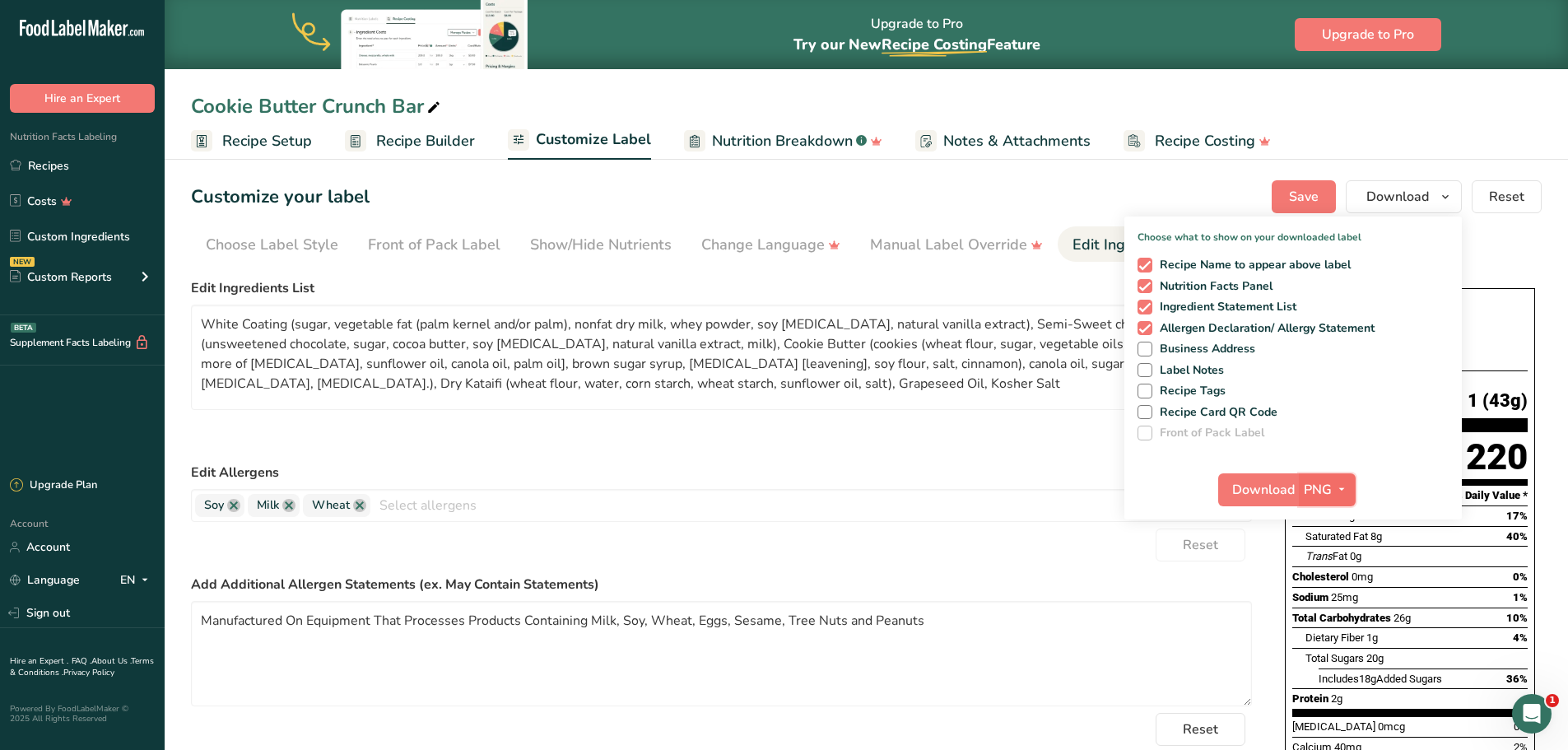
click at [1321, 485] on span "PNG" at bounding box center [1318, 490] width 28 height 20
click at [1333, 605] on link "PDF" at bounding box center [1329, 605] width 52 height 27
click at [1263, 492] on span "Download" at bounding box center [1264, 490] width 63 height 20
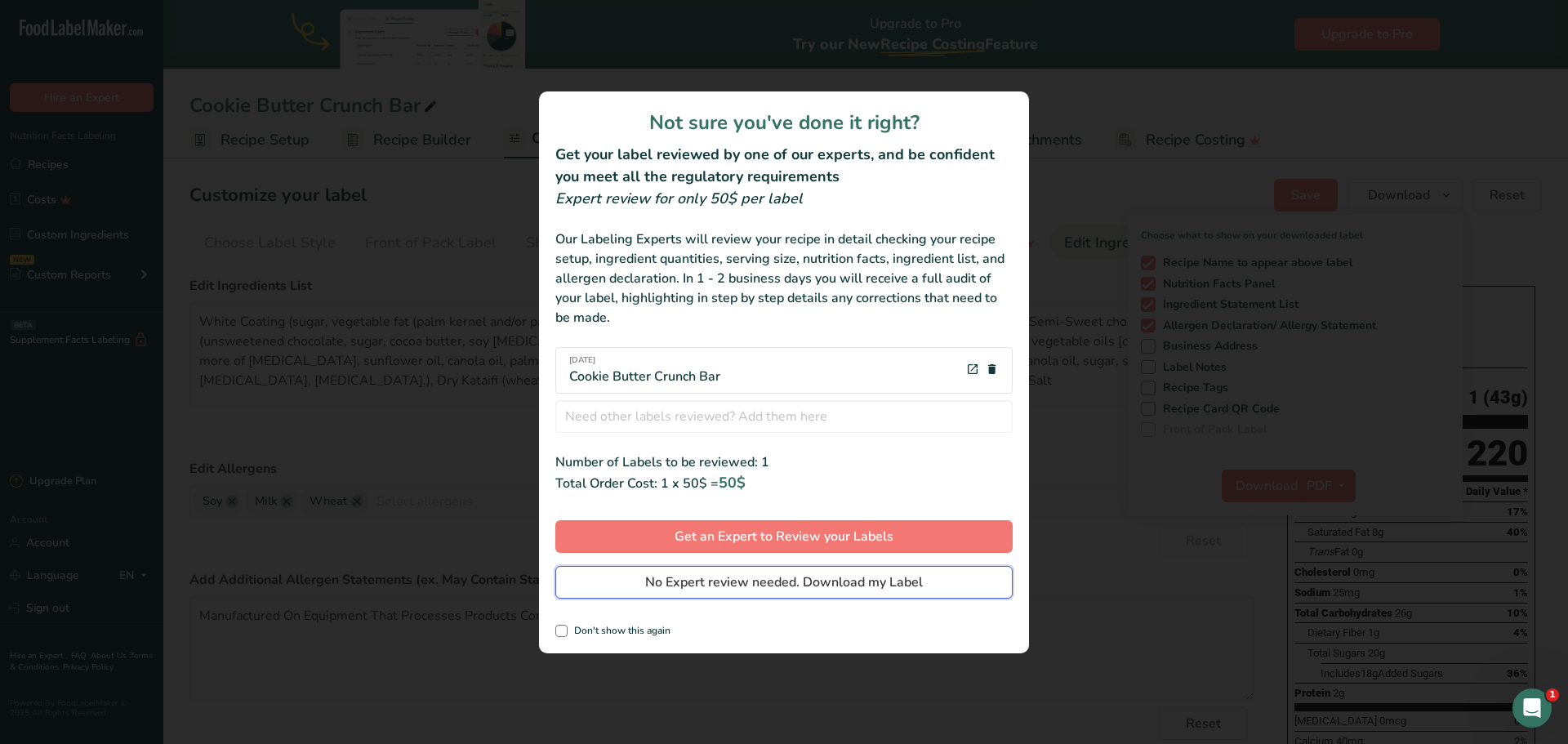
click at [758, 586] on span "No Expert review needed. Download my Label" at bounding box center [784, 582] width 278 height 20
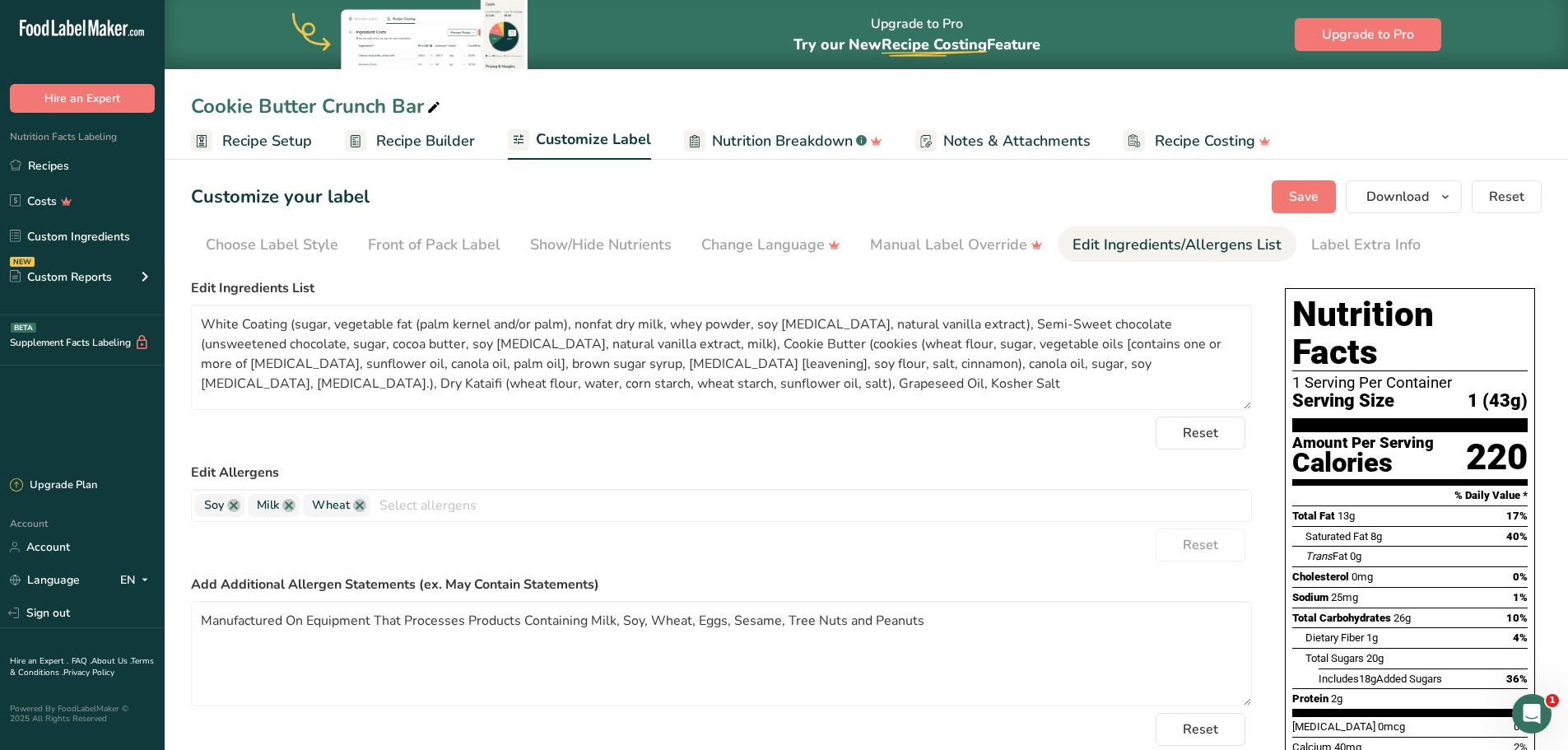
drag, startPoint x: 258, startPoint y: 140, endPoint x: 331, endPoint y: 174, distance: 80.5
click at [258, 140] on span "Recipe Setup" at bounding box center [267, 141] width 89 height 22
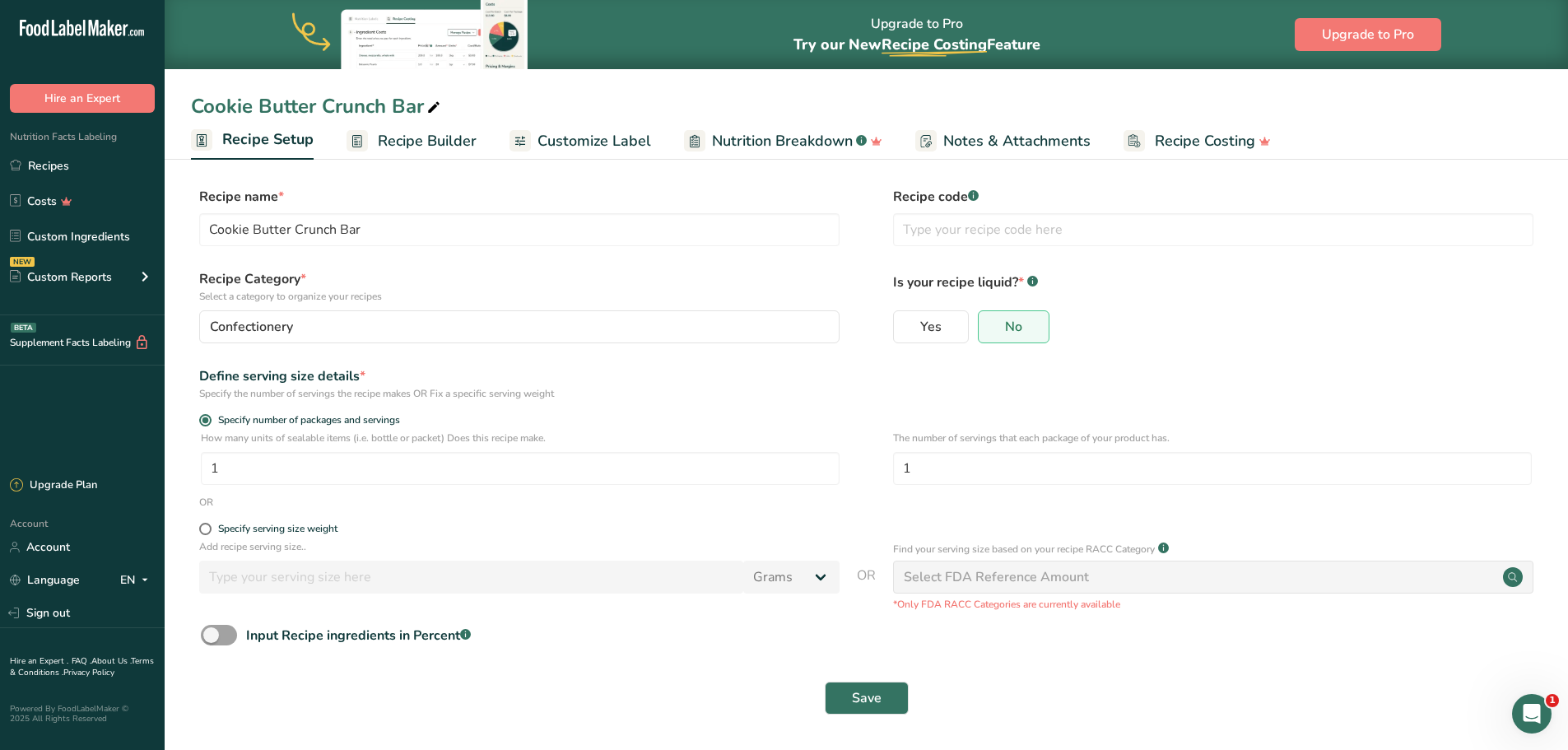
click at [432, 139] on span "Recipe Builder" at bounding box center [427, 141] width 99 height 22
